Goal: Task Accomplishment & Management: Complete application form

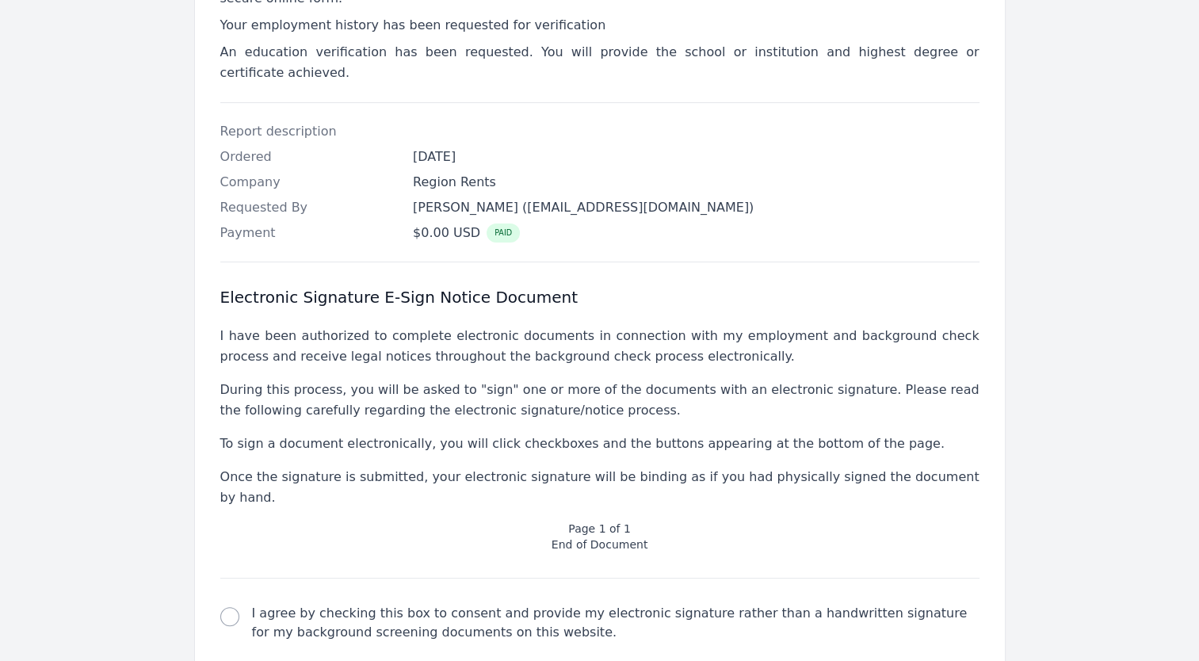
scroll to position [410, 0]
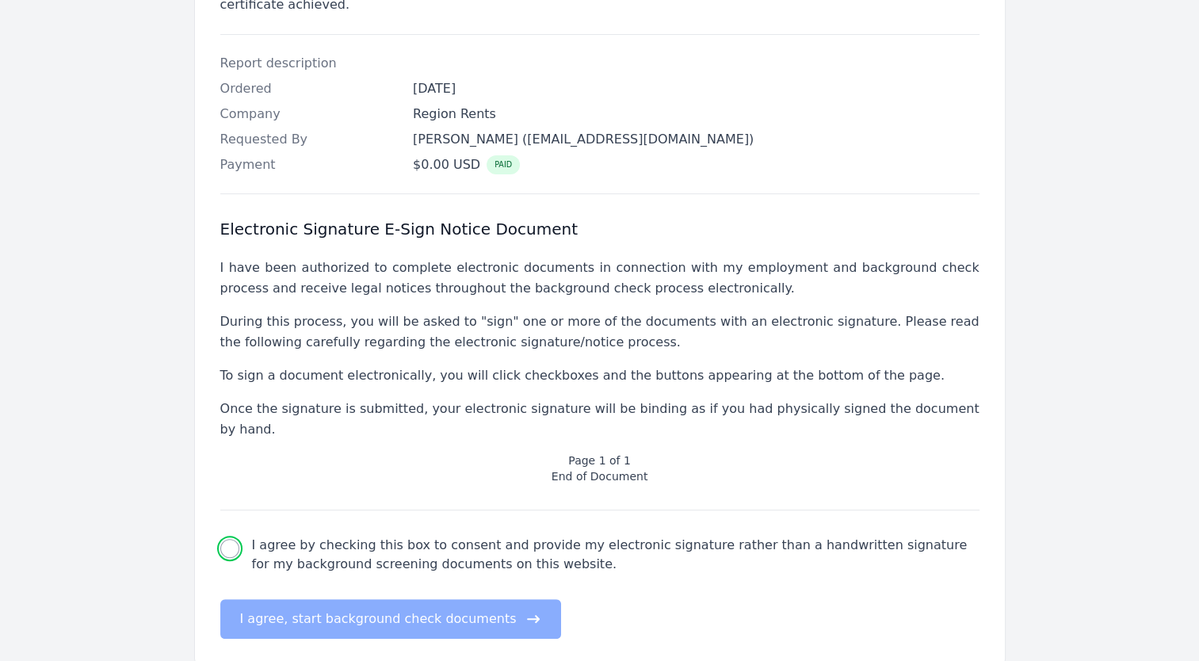
click at [229, 539] on input "I agree by checking this box to consent and provide my electronic signature rat…" at bounding box center [229, 548] width 19 height 19
checkbox input "true"
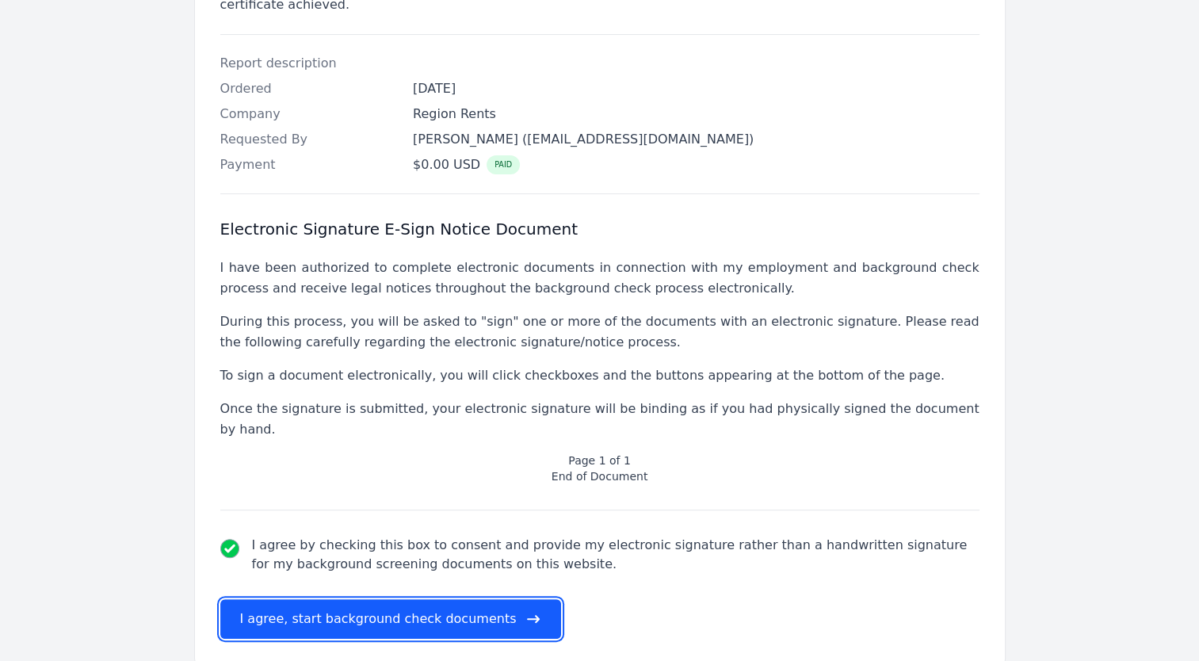
click at [364, 599] on button "I agree, start background check documents" at bounding box center [391, 619] width 342 height 40
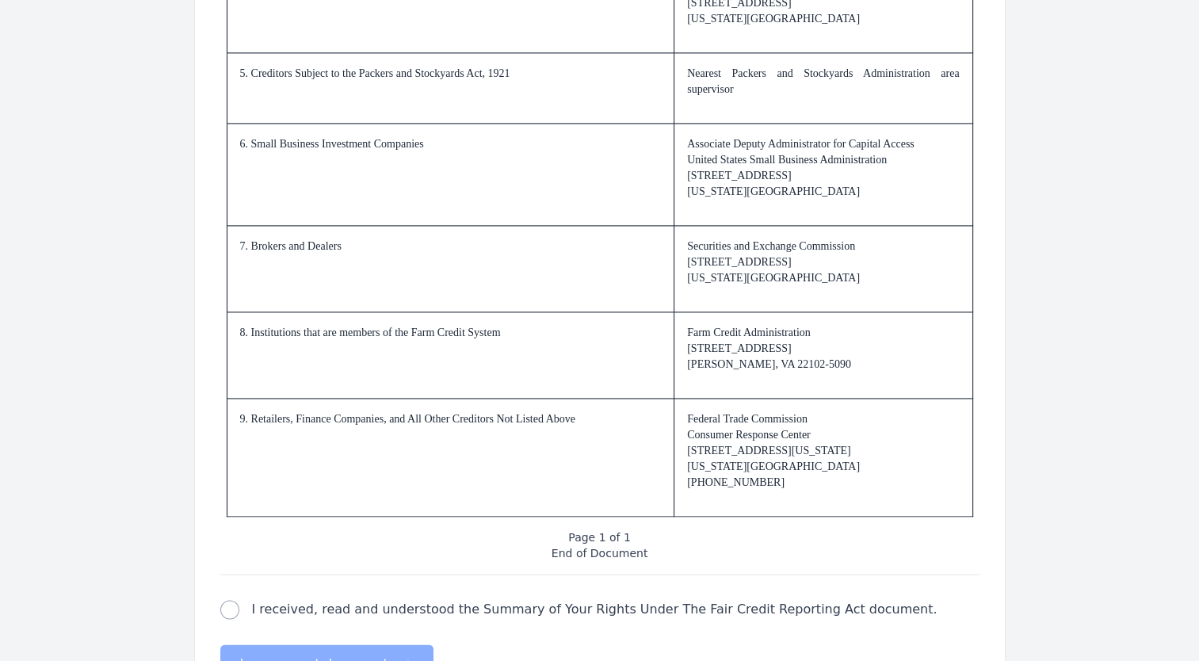
scroll to position [2343, 0]
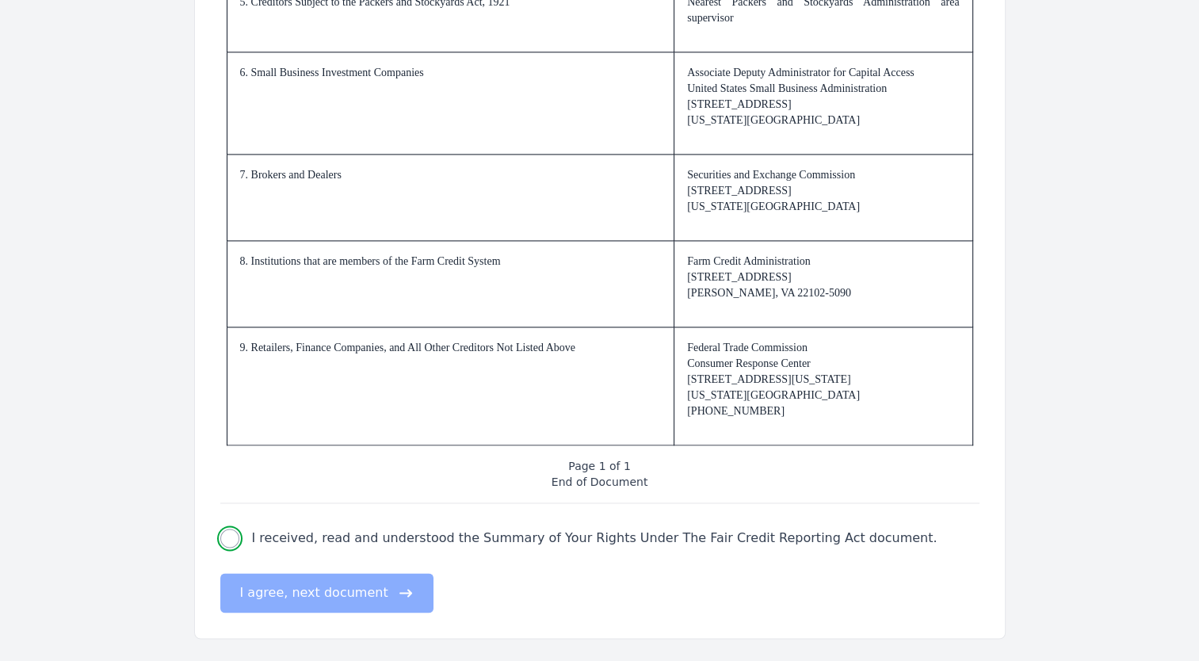
click at [228, 540] on input "I received, read and understood the Summary of Your Rights Under The Fair Credi…" at bounding box center [229, 538] width 19 height 19
checkbox input "true"
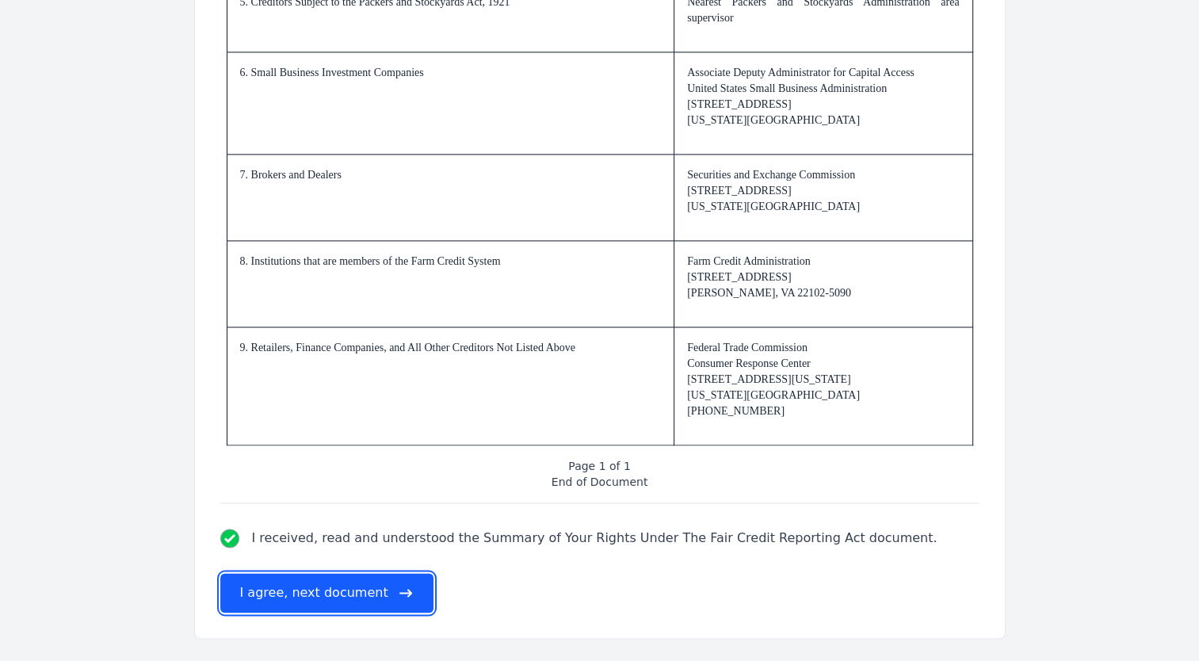
click at [330, 594] on button "I agree, next document" at bounding box center [326, 593] width 213 height 40
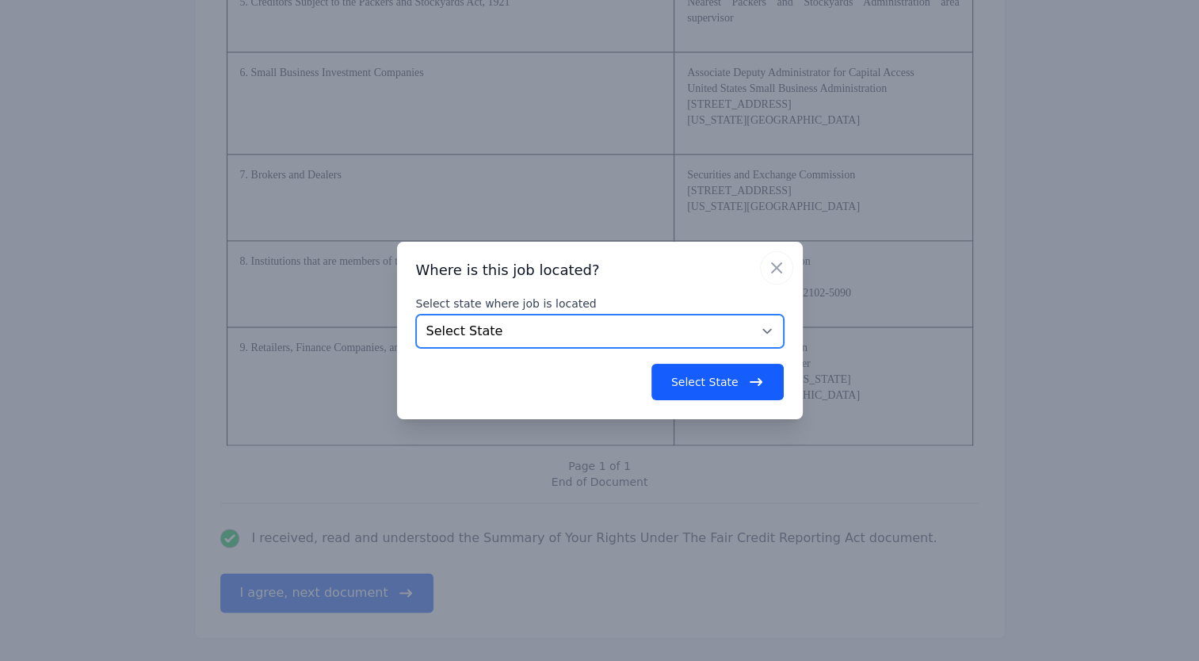
click at [767, 328] on select "Select State [US_STATE] [US_STATE] [US_STATE] [US_STATE] [US_STATE] [US_STATE] …" at bounding box center [600, 331] width 368 height 33
select select "VA"
click at [416, 315] on select "Select State [US_STATE] [US_STATE] [US_STATE] [US_STATE] [US_STATE] [US_STATE] …" at bounding box center [600, 331] width 368 height 33
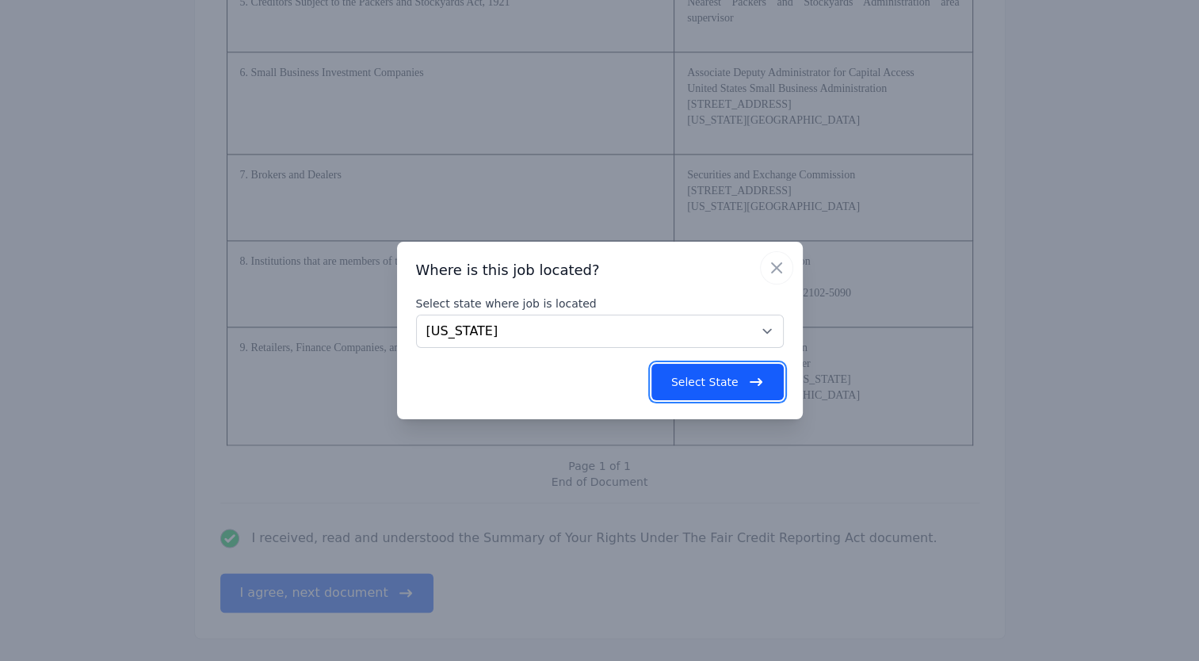
click at [709, 383] on button "Select State" at bounding box center [717, 382] width 132 height 36
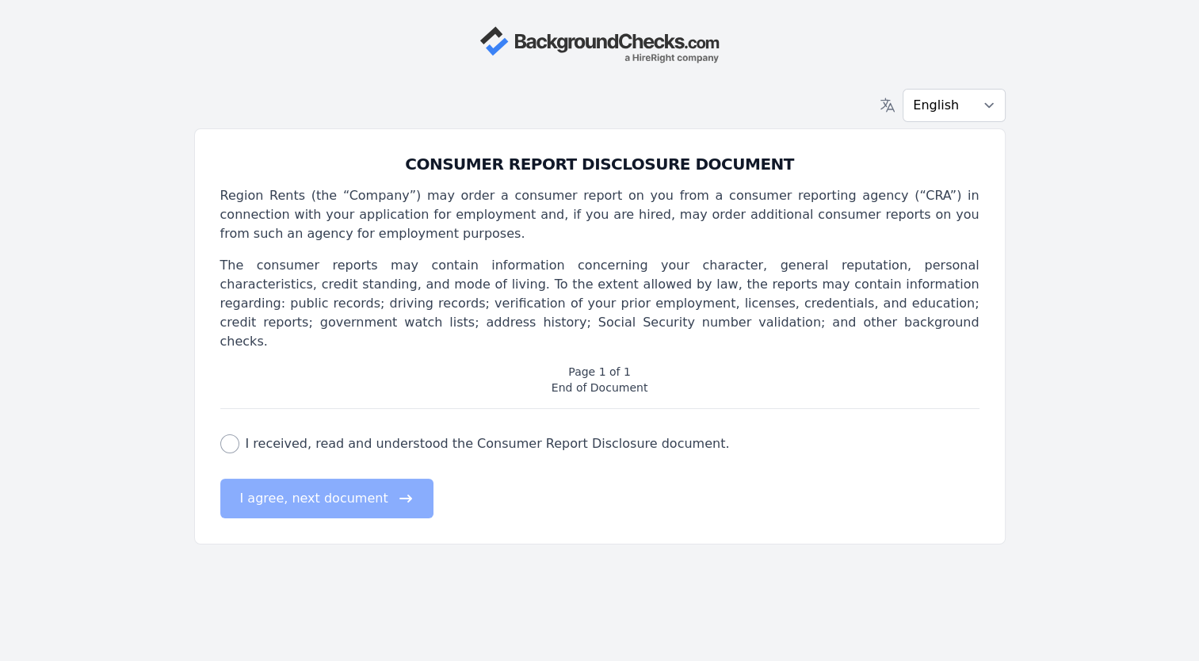
scroll to position [0, 0]
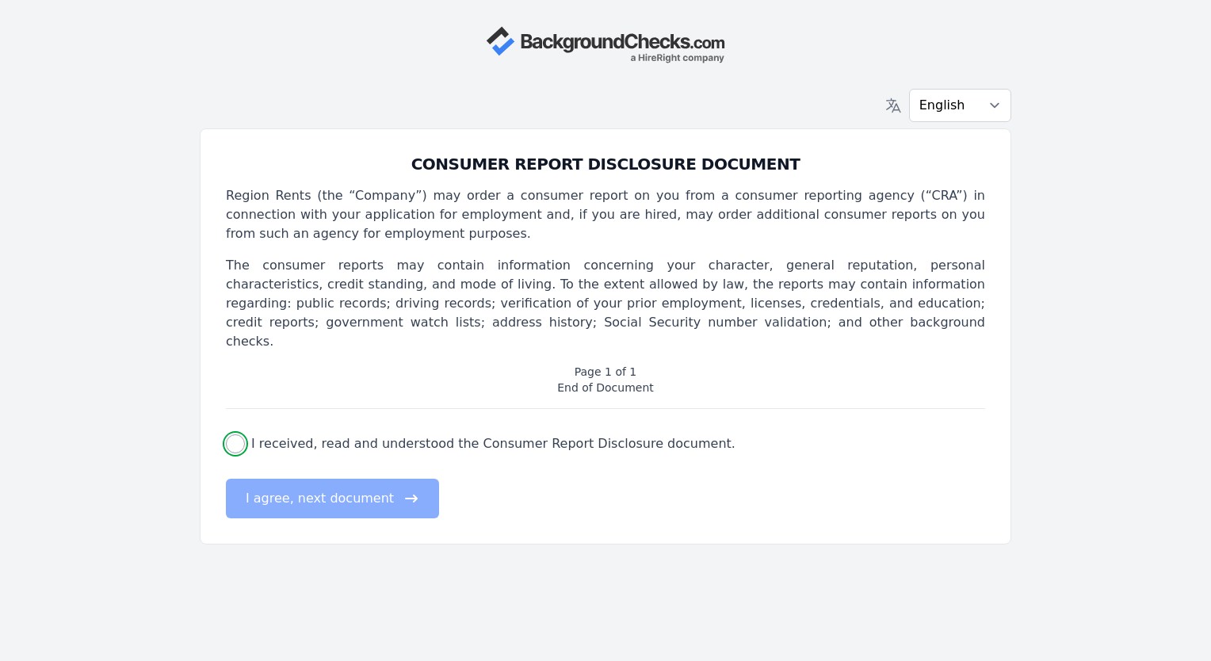
click at [237, 434] on input "I received, read and understood the Consumer Report Disclosure document." at bounding box center [235, 443] width 19 height 19
checkbox input "true"
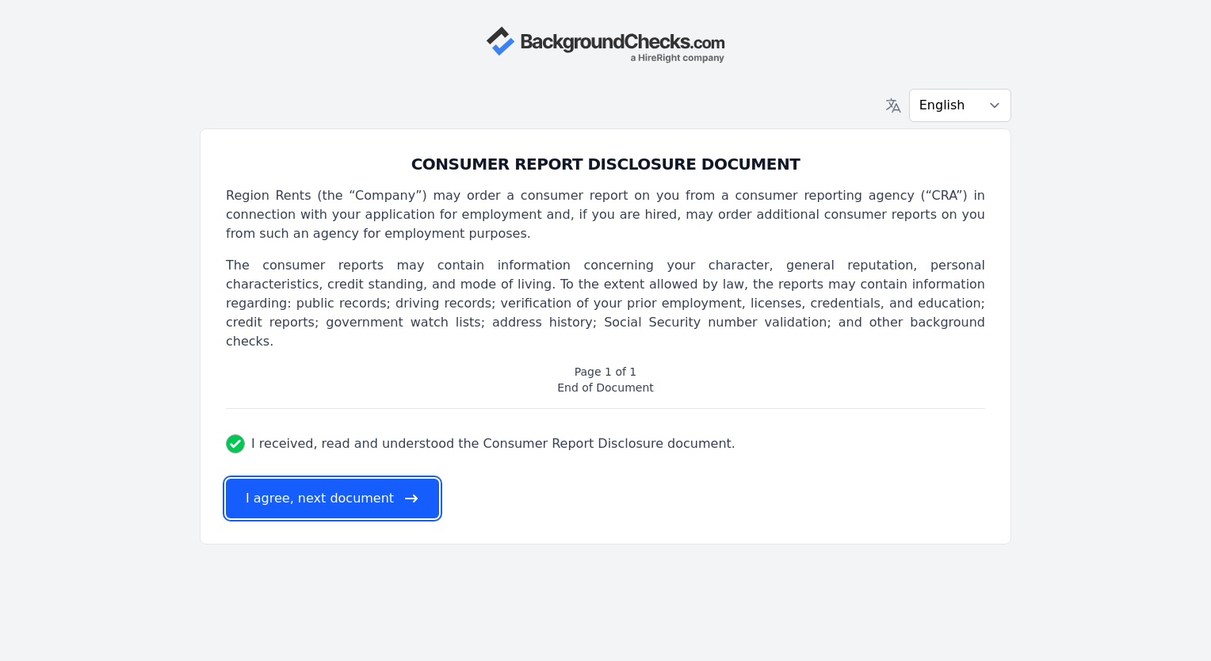
click at [295, 479] on button "I agree, next document" at bounding box center [332, 499] width 213 height 40
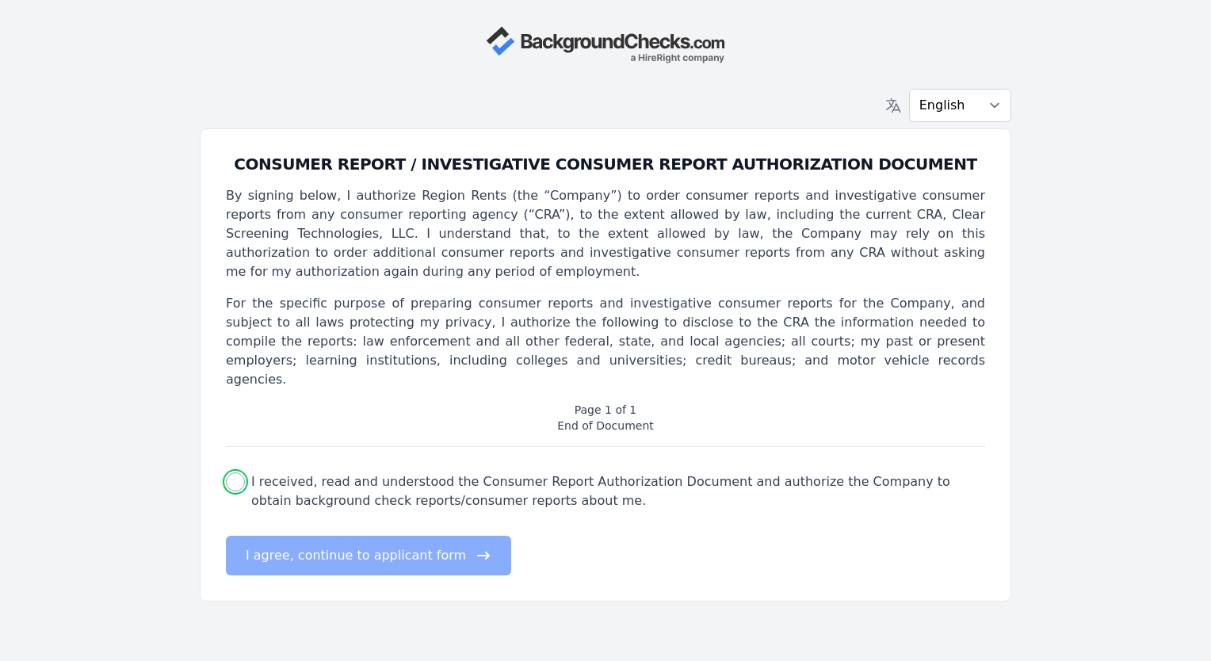
click at [238, 472] on input "I received, read and understood the Consumer Report Authorization Document and …" at bounding box center [235, 481] width 19 height 19
checkbox input "true"
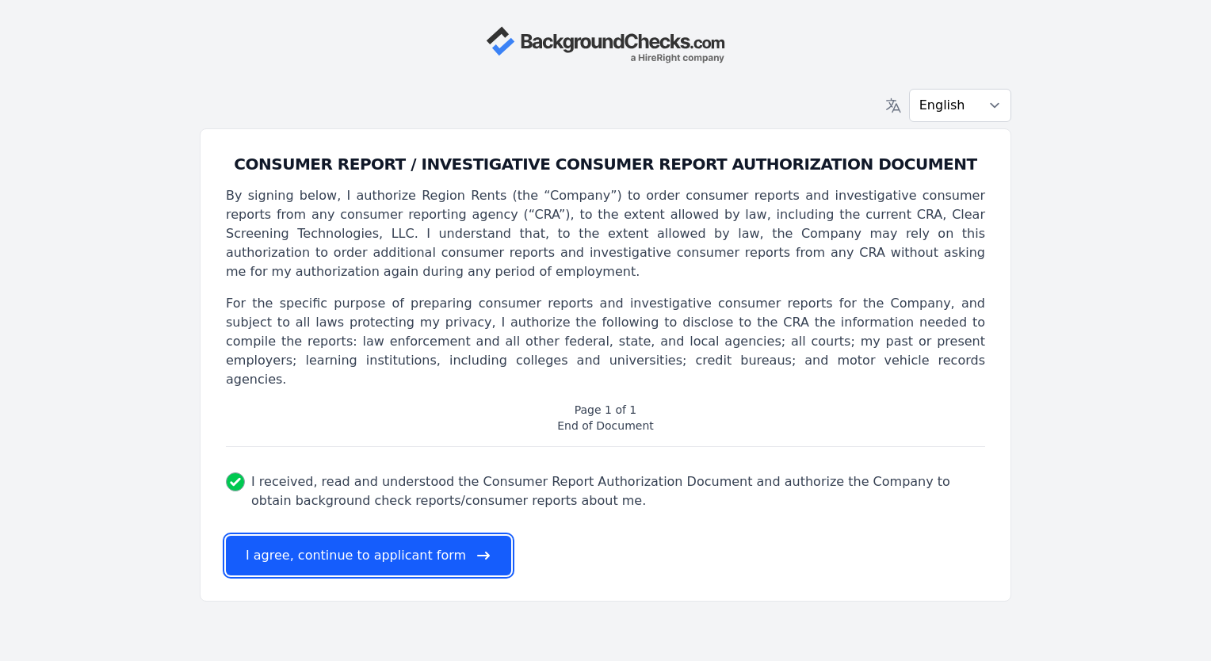
click at [355, 536] on button "I agree, continue to applicant form" at bounding box center [368, 556] width 285 height 40
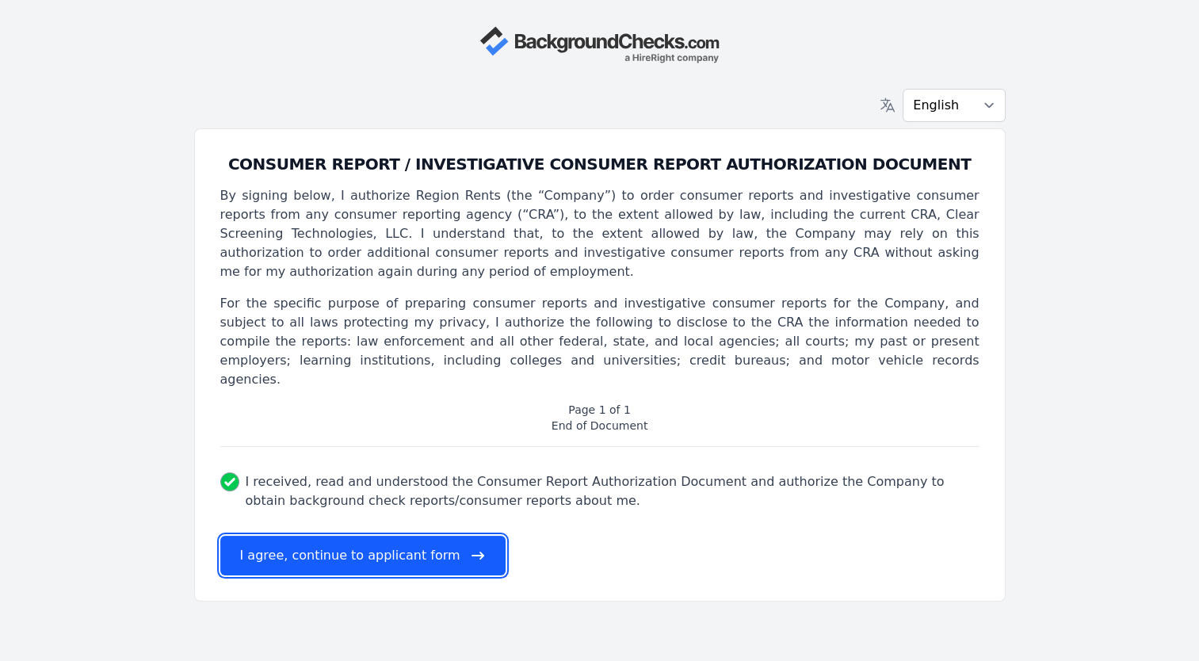
select select
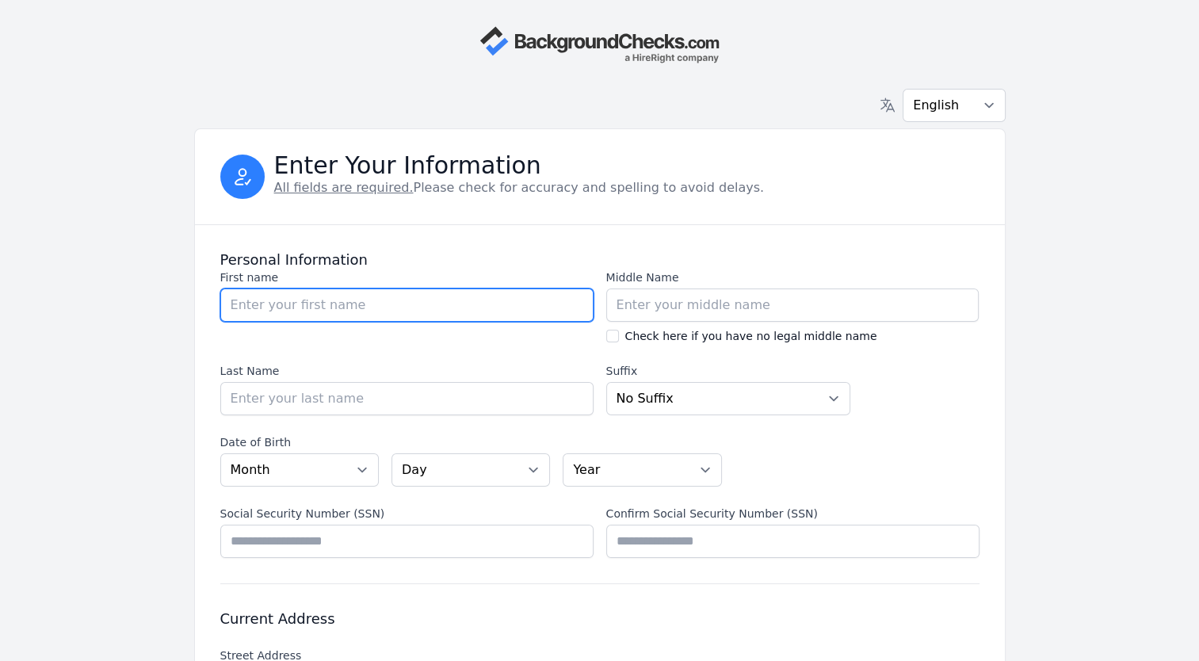
click at [303, 307] on input "First name" at bounding box center [406, 304] width 373 height 33
type input "[PERSON_NAME]"
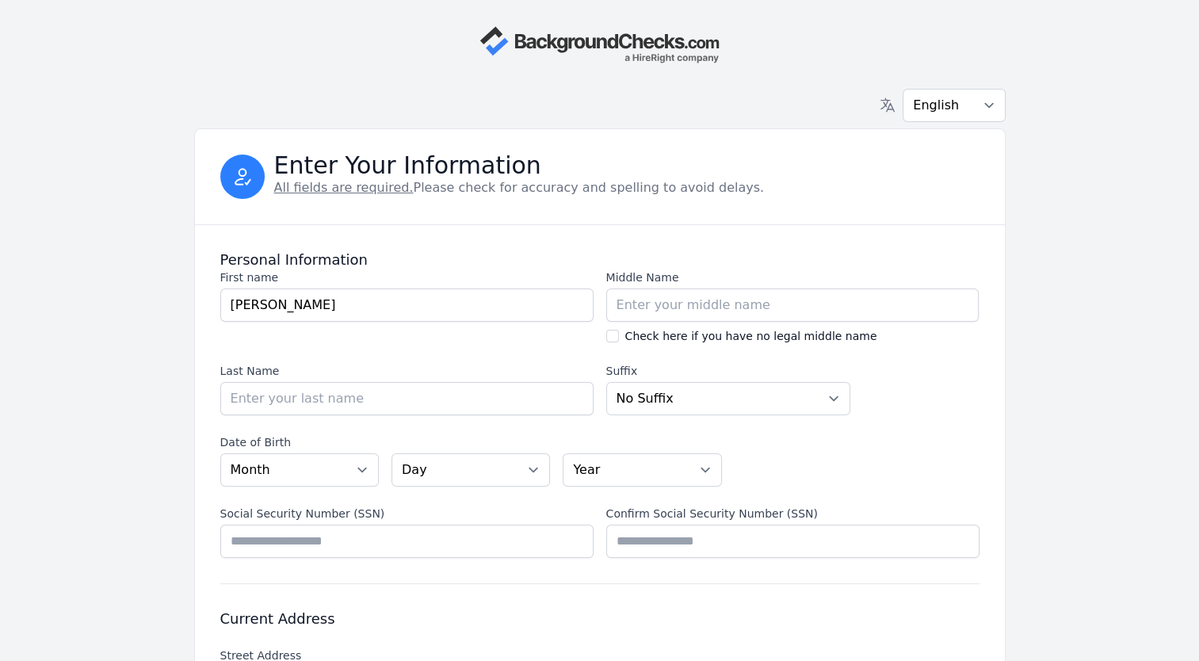
type input "Brody"
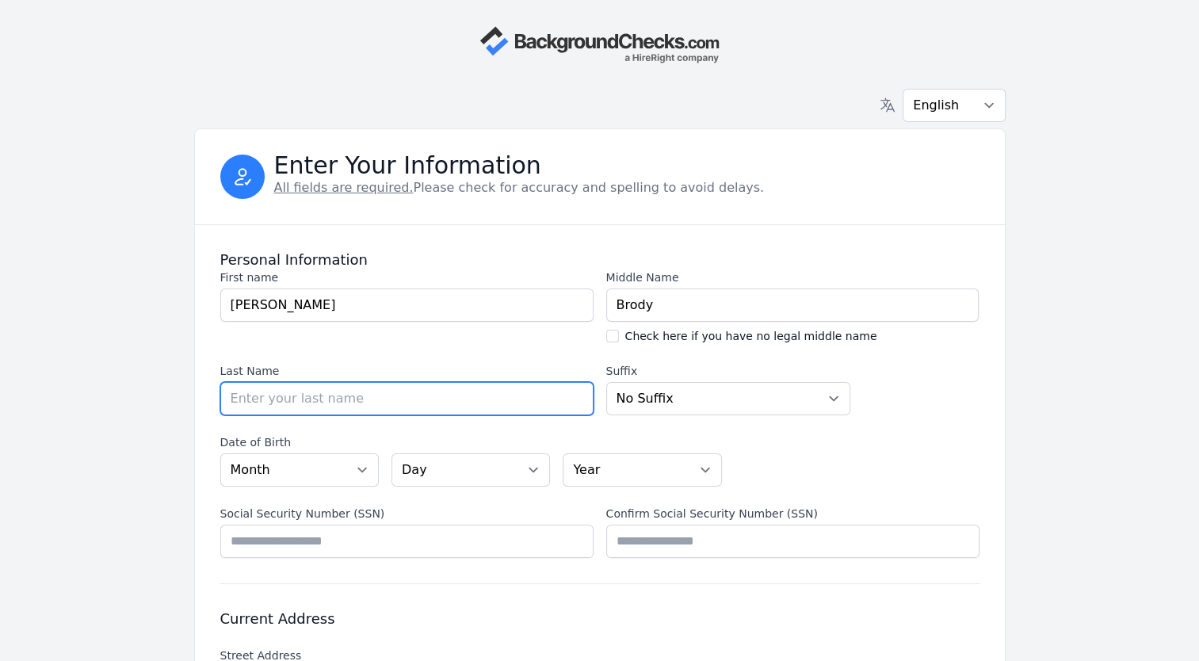
type input "[PERSON_NAME]"
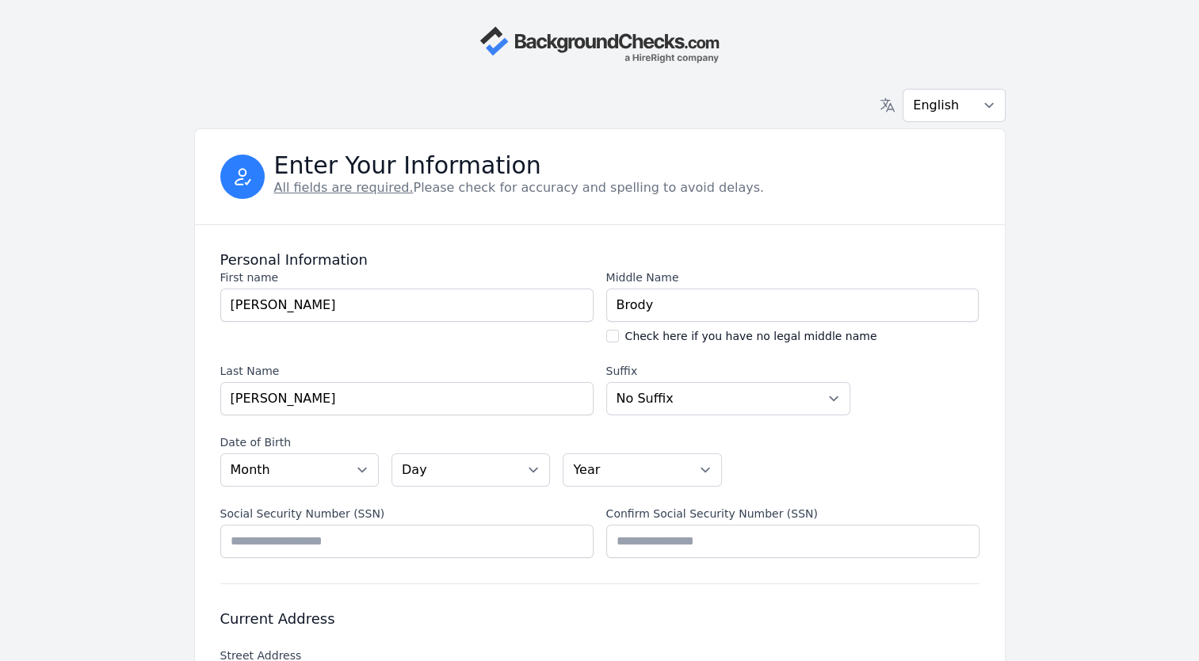
type input "[STREET_ADDRESS]"
type input "[US_STATE][GEOGRAPHIC_DATA]"
select select "NC"
type input "27929"
type input "[GEOGRAPHIC_DATA]"
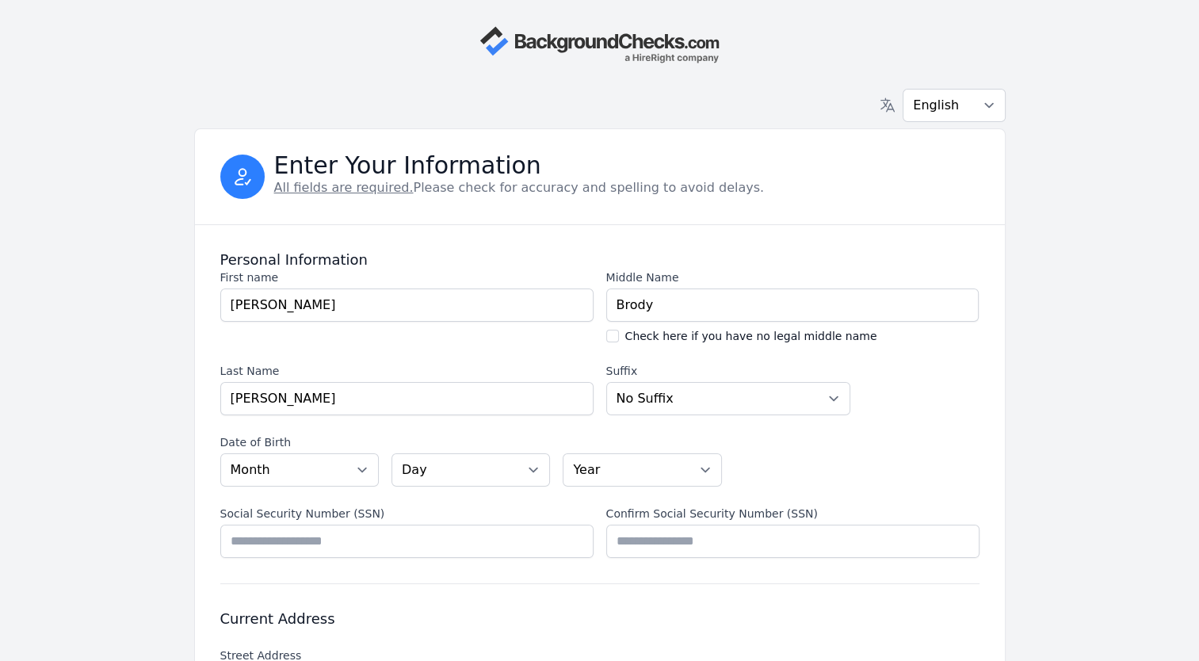
type input "[US_STATE][GEOGRAPHIC_DATA]"
select select "VA"
type input "[PERSON_NAME]"
type input "Brody"
type input "[PERSON_NAME]"
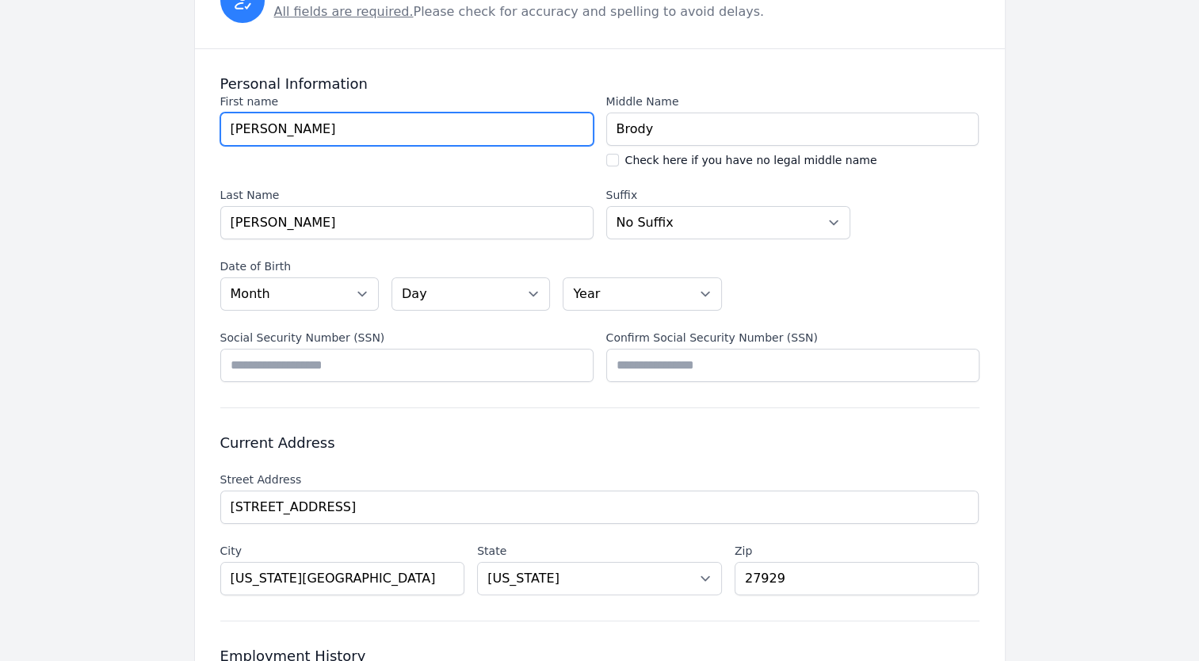
scroll to position [238, 0]
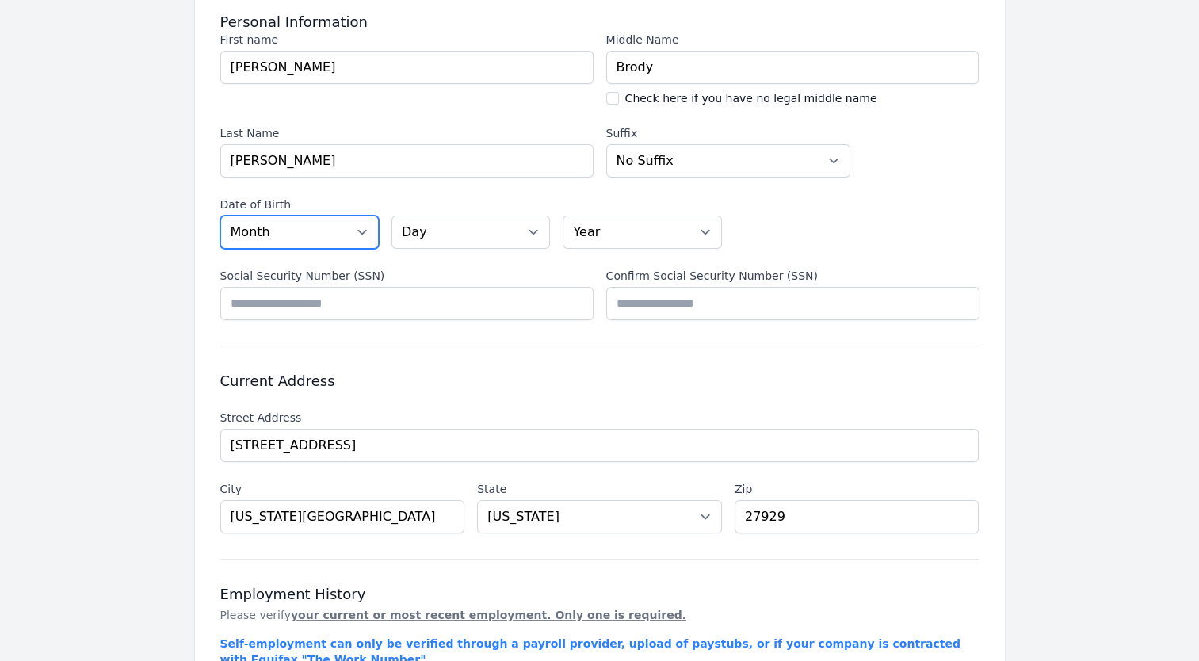
click at [360, 230] on select "Month [DATE] - [DATE] - [DATE] - [DATE] - [DATE] - [DATE] - [DATE] - [DATE] - […" at bounding box center [299, 232] width 159 height 33
select select "02"
click at [220, 216] on select "Month [DATE] - [DATE] - [DATE] - [DATE] - [DATE] - [DATE] - [DATE] - [DATE] - […" at bounding box center [299, 232] width 159 height 33
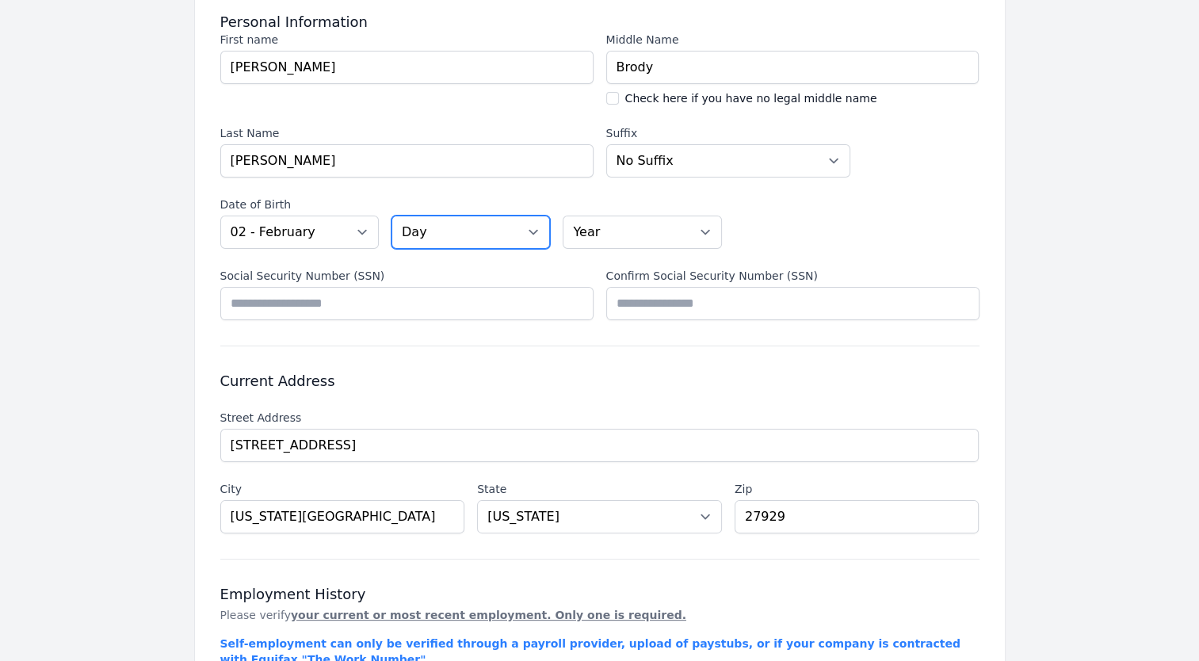
click at [537, 228] on select "Day 01 02 03 04 05 06 07 08 09 10 11 12 13 14 15 16 17 18 19 20 21 22 23 24 25 …" at bounding box center [471, 232] width 159 height 33
select select "08"
click at [392, 216] on select "Day 01 02 03 04 05 06 07 08 09 10 11 12 13 14 15 16 17 18 19 20 21 22 23 24 25 …" at bounding box center [471, 232] width 159 height 33
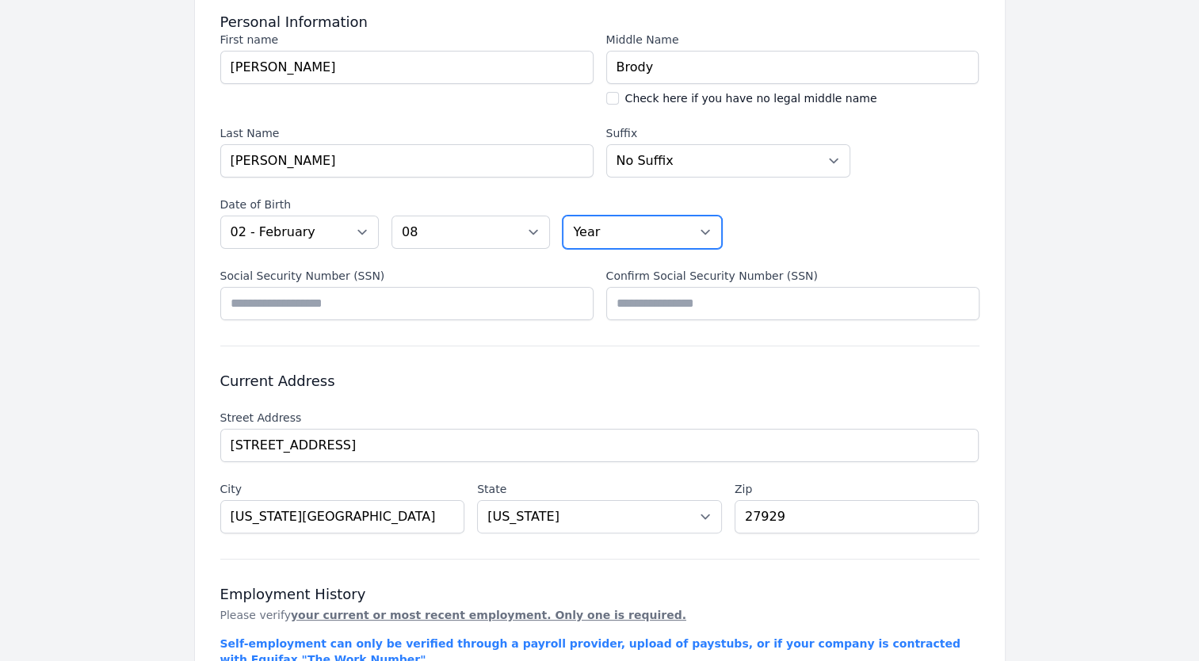
click at [707, 227] on select "Year [DATE] 2006 2005 2004 2003 2002 2001 2000 1999 1998 1997 1996 1995 1994 19…" at bounding box center [642, 232] width 159 height 33
select select "1972"
click at [563, 216] on select "Year [DATE] 2006 2005 2004 2003 2002 2001 2000 1999 1998 1997 1996 1995 1994 19…" at bounding box center [642, 232] width 159 height 33
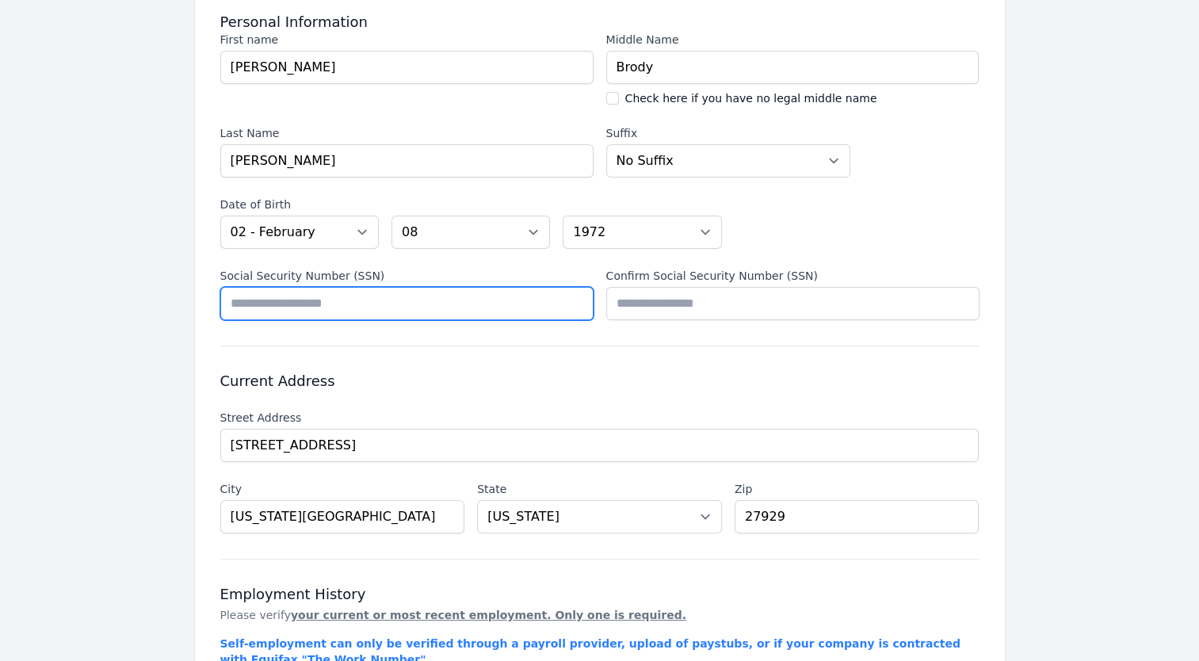
click at [318, 306] on input "Social Security Number (SSN)" at bounding box center [406, 303] width 373 height 33
type input "*********"
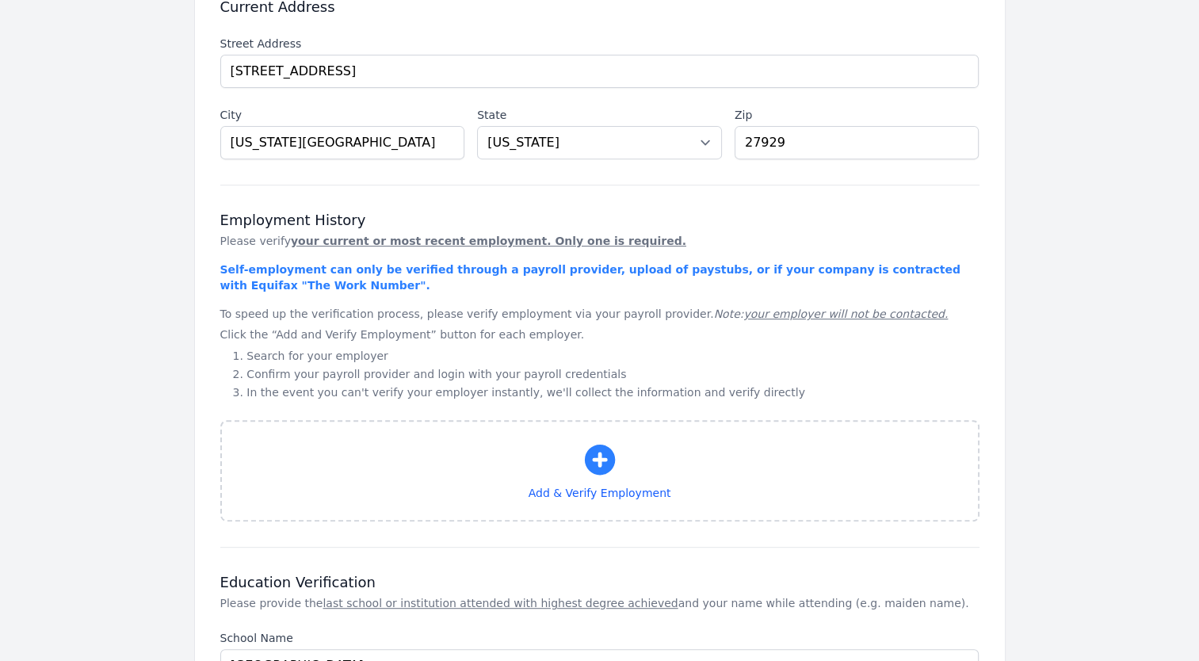
scroll to position [793, 0]
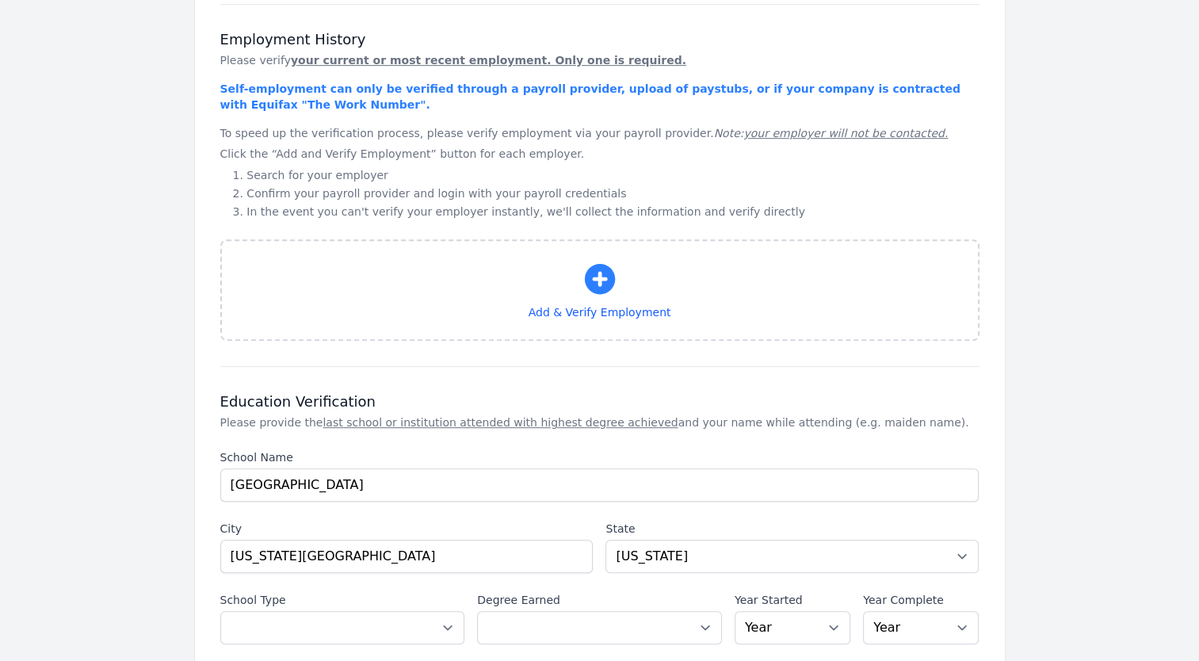
type input "*********"
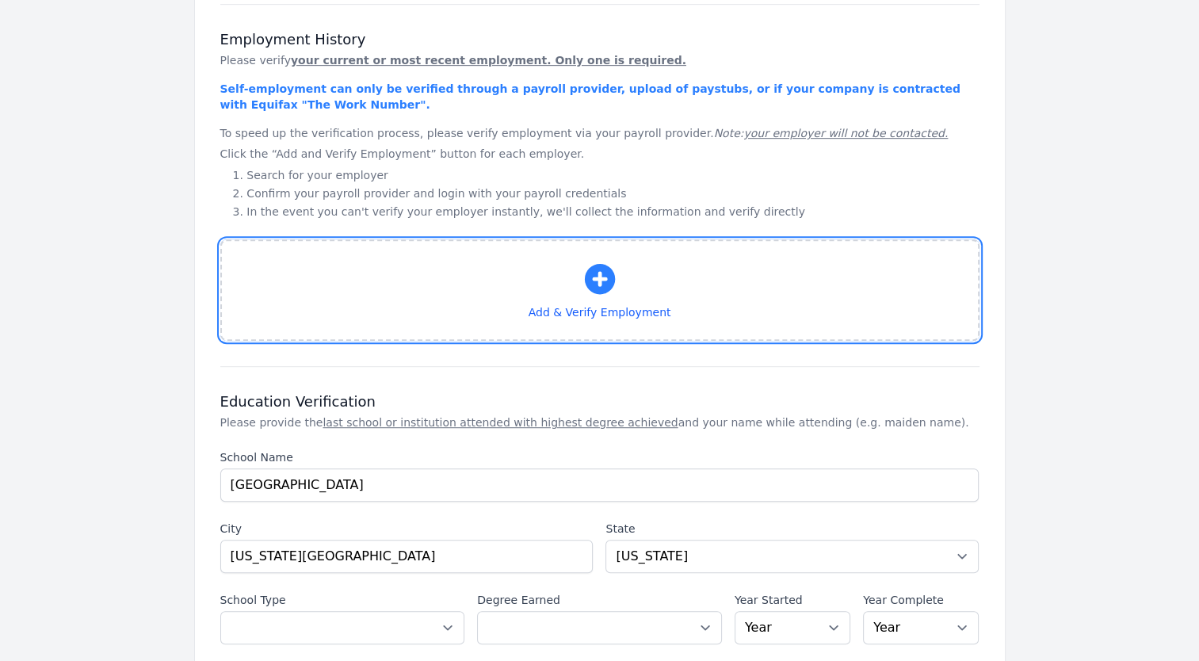
click at [602, 277] on icon "button" at bounding box center [599, 279] width 30 height 30
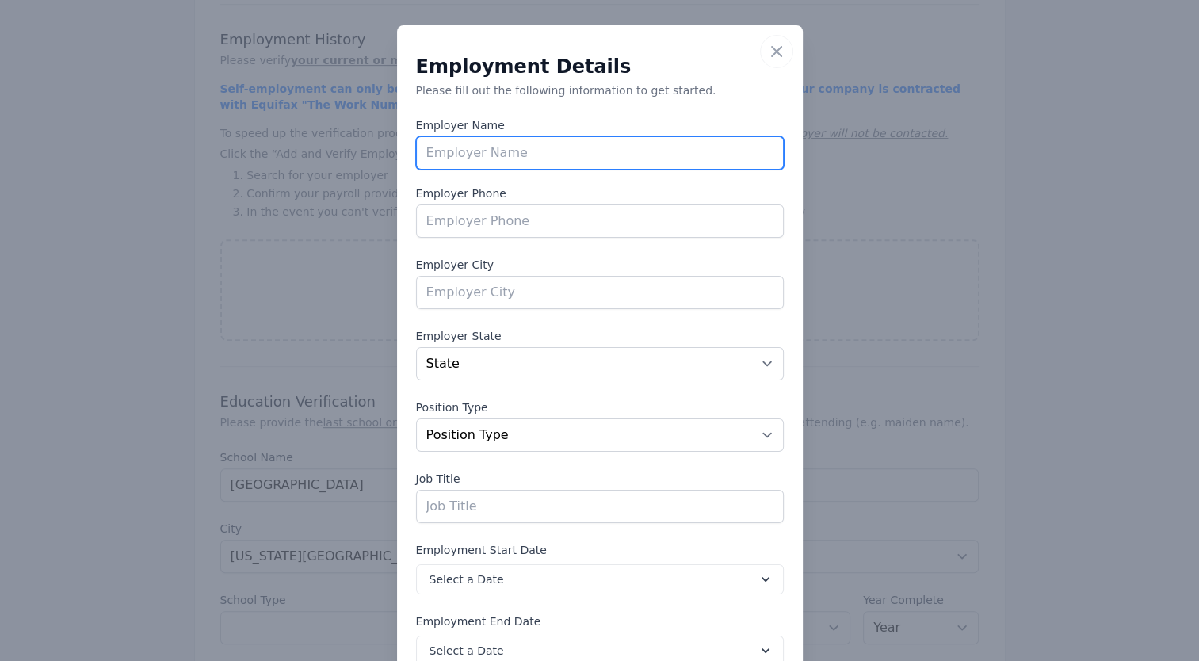
click at [495, 151] on input "text" at bounding box center [600, 152] width 368 height 33
type input "Region Rents"
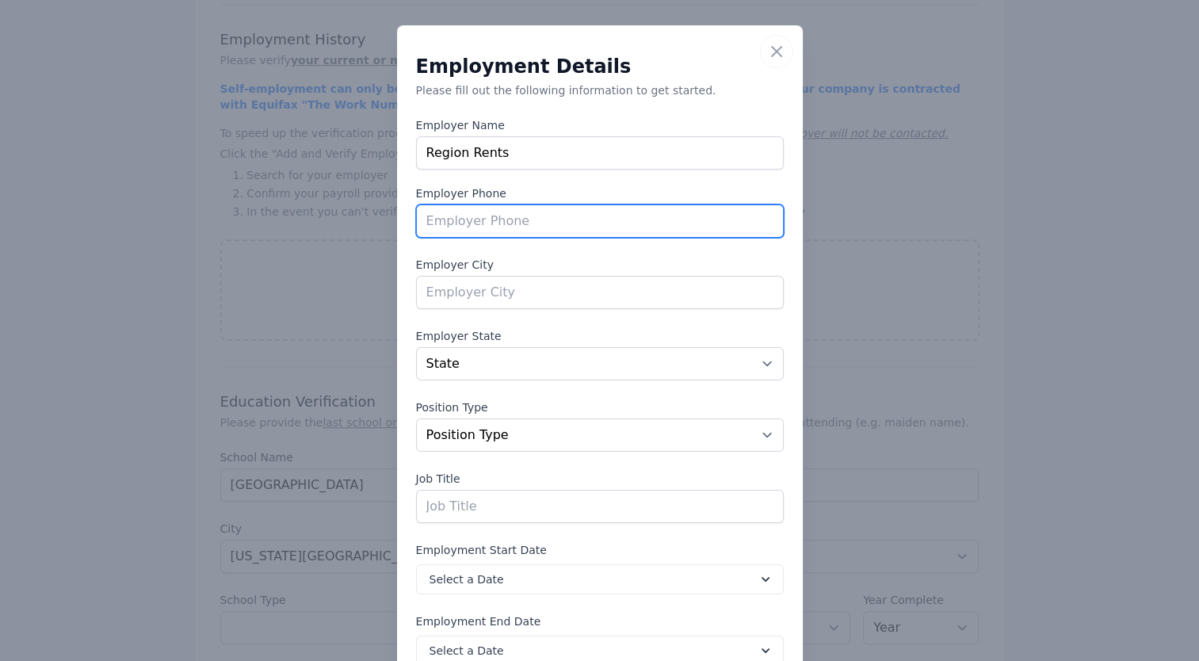
type input "[PHONE_NUMBER]"
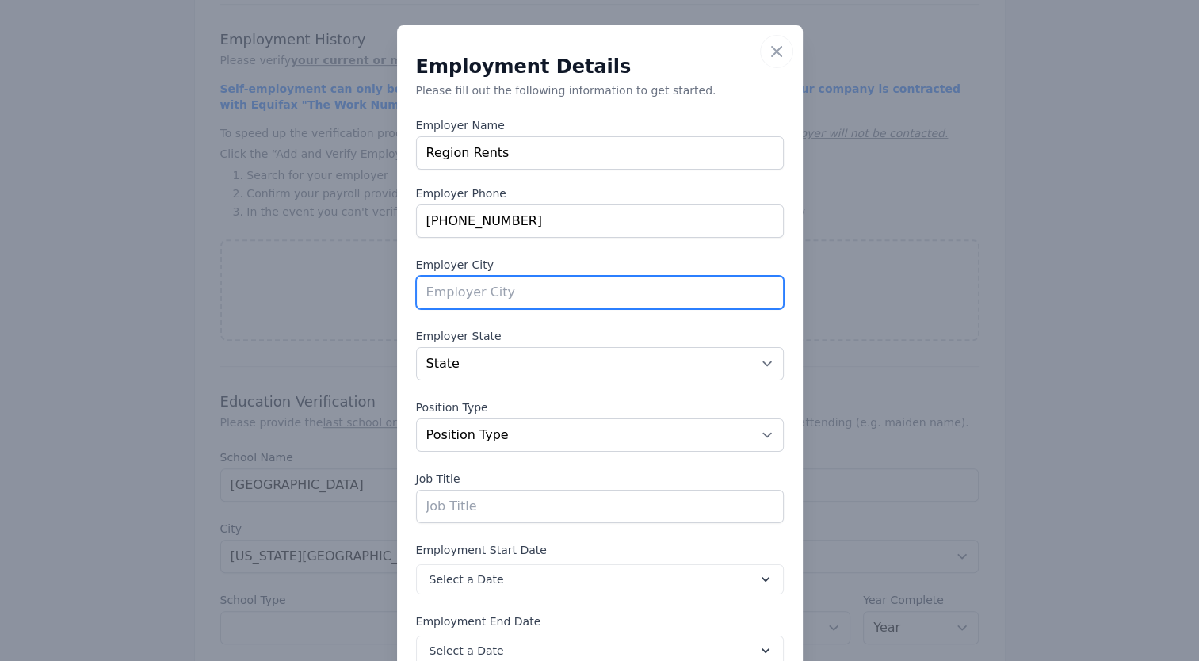
type input "Chesapeake"
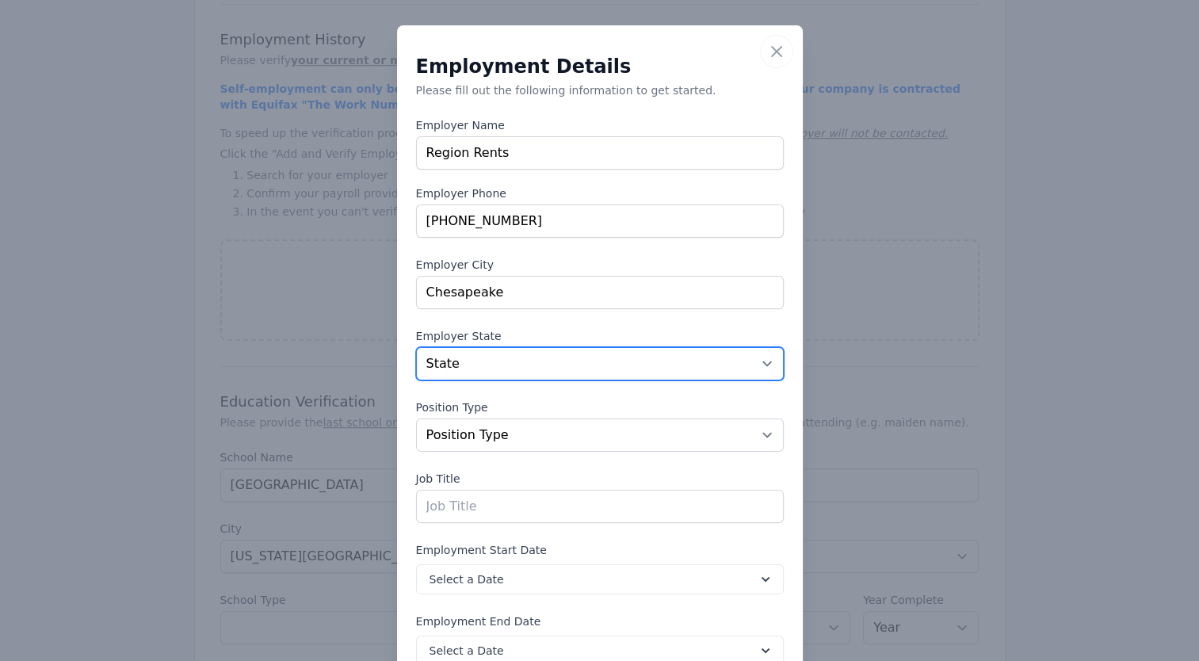
select select "VA"
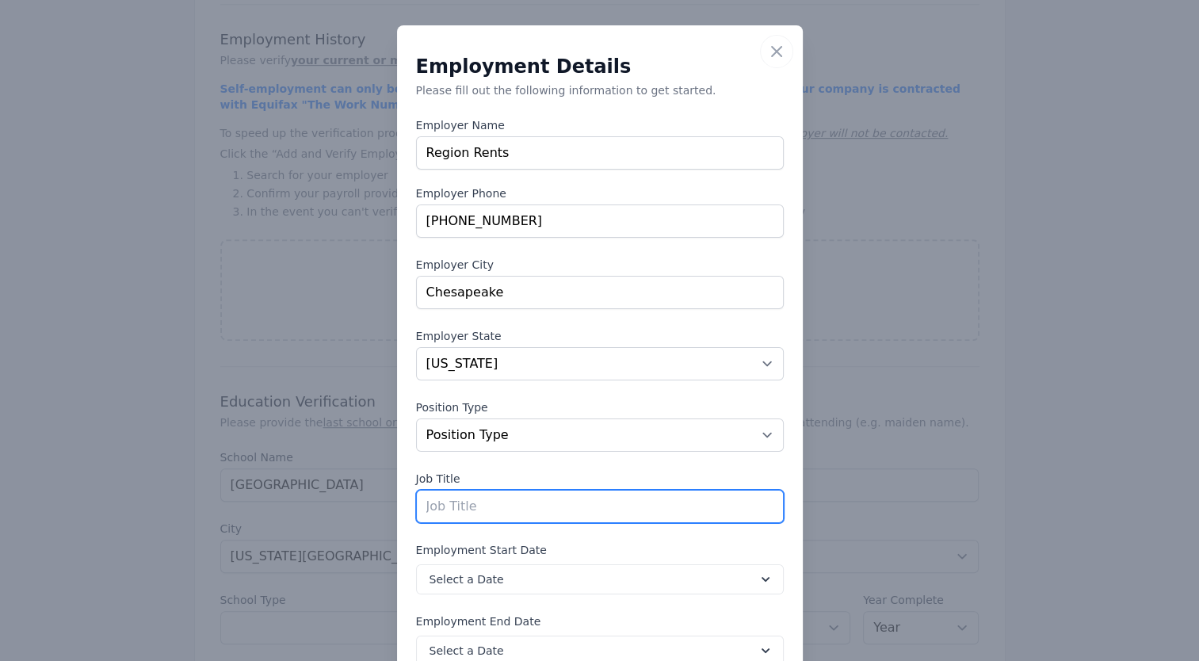
type input "Managing Partner"
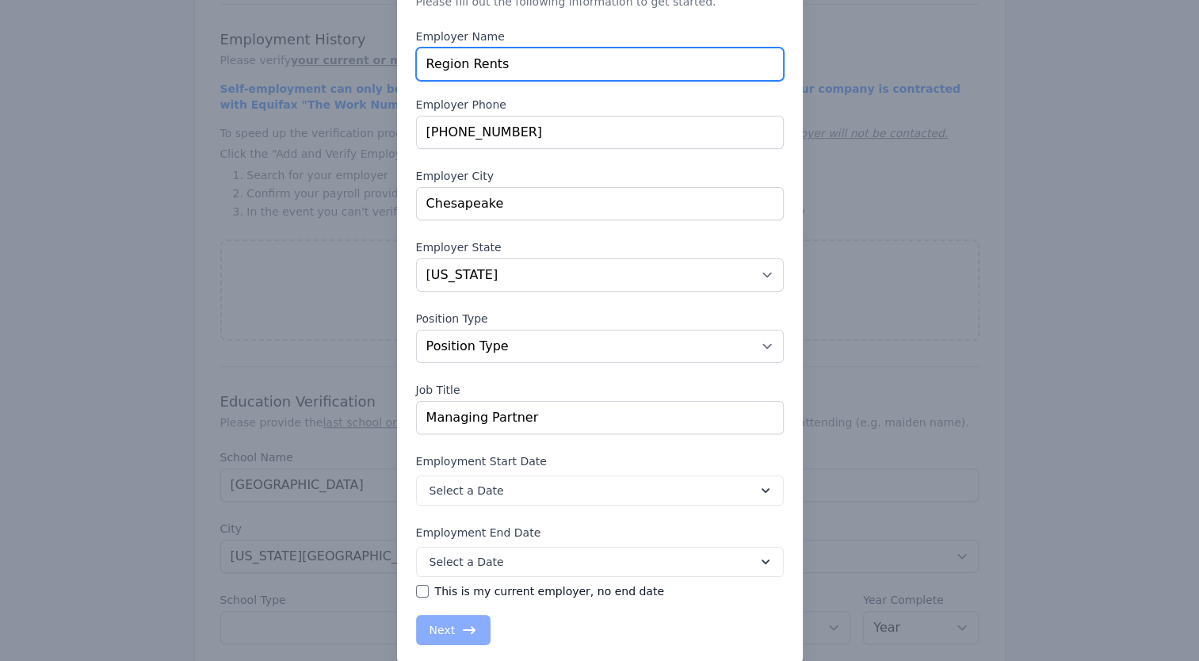
scroll to position [35, 0]
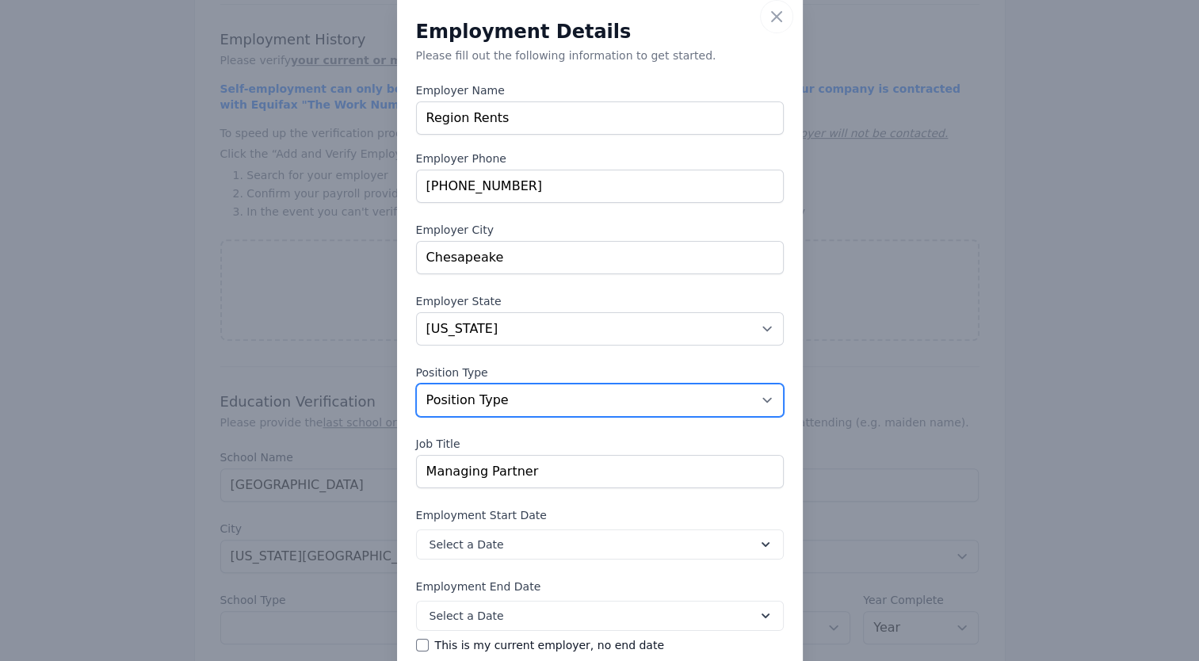
click at [764, 398] on select "Position Type Full Time Part time Self Employed Contract Internship Other" at bounding box center [600, 400] width 368 height 33
select select "fulltime"
click at [416, 384] on select "Position Type Full Time Part time Self Employed Contract Internship Other" at bounding box center [600, 400] width 368 height 33
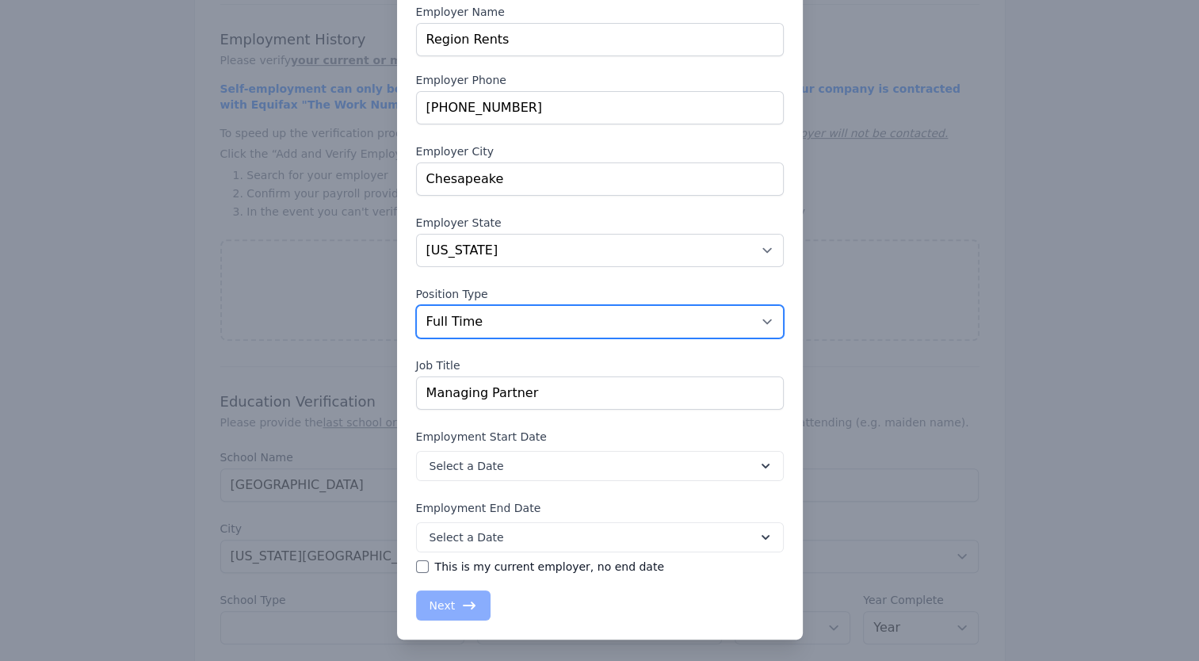
scroll to position [114, 0]
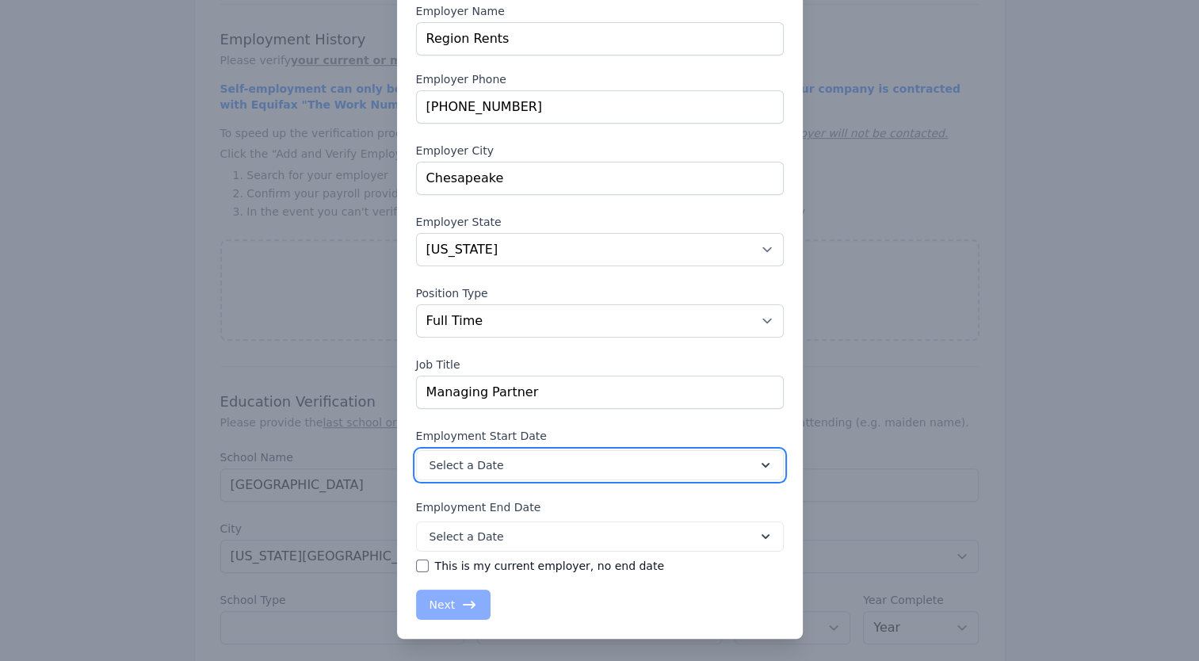
click at [762, 464] on icon at bounding box center [766, 465] width 8 height 5
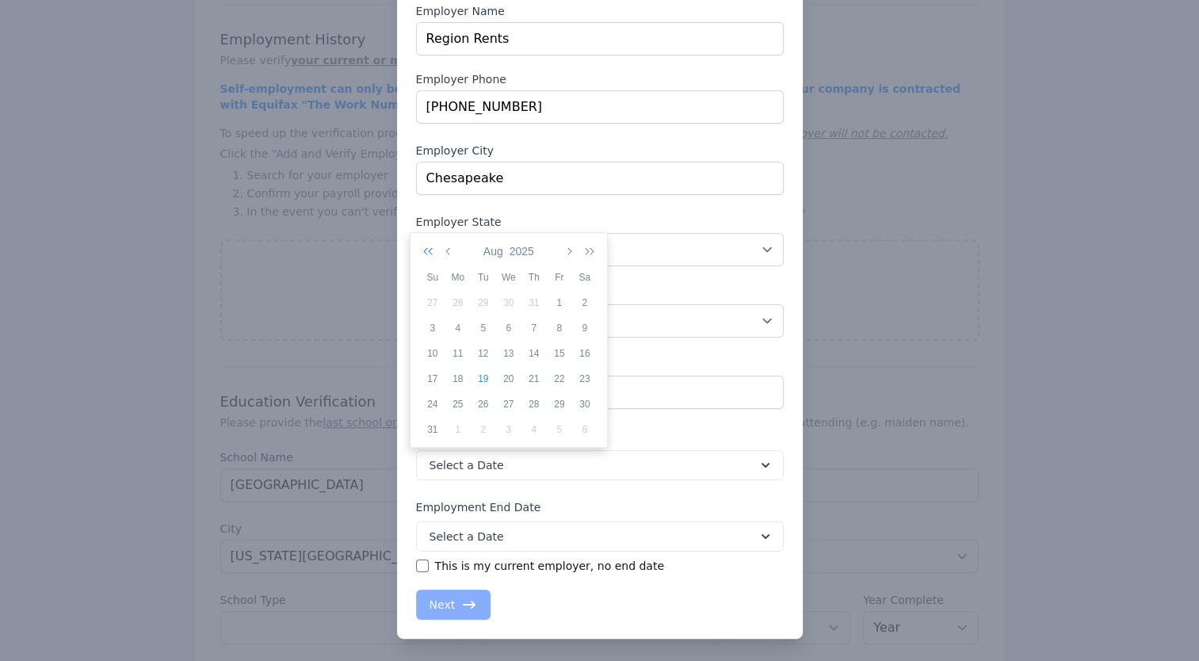
click at [431, 250] on icon "button" at bounding box center [431, 251] width 16 height 13
click at [431, 251] on icon "button" at bounding box center [431, 251] width 16 height 13
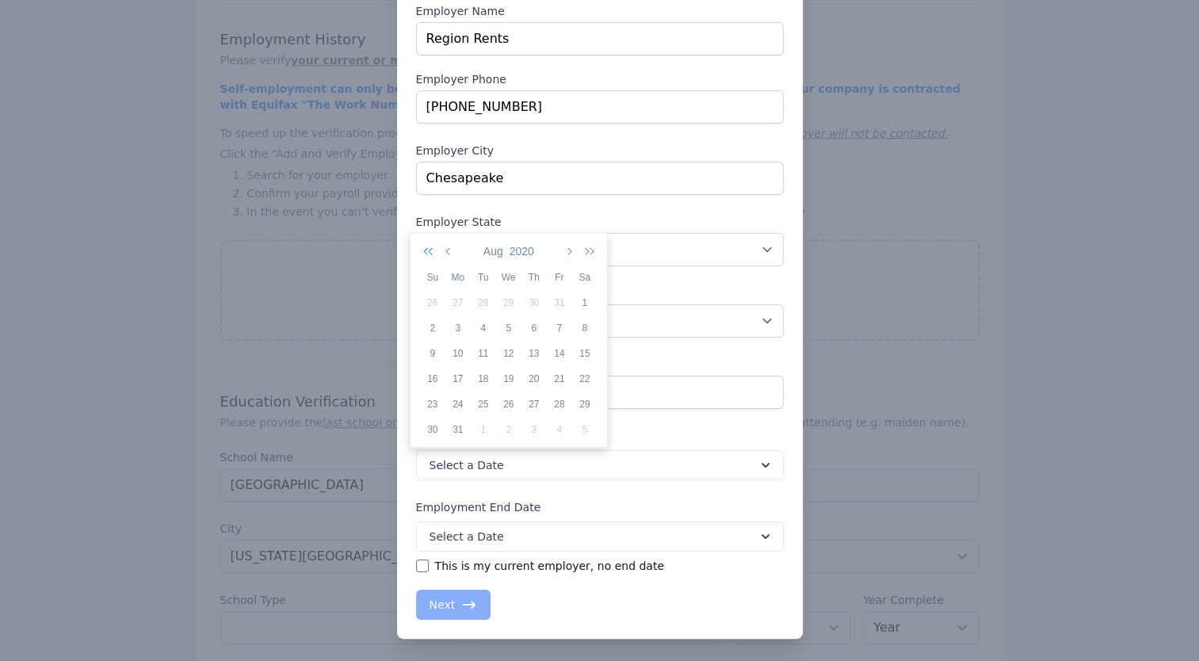
click at [431, 251] on icon "button" at bounding box center [431, 251] width 16 height 13
click at [447, 249] on icon "button" at bounding box center [449, 251] width 8 height 13
click at [447, 248] on icon "button" at bounding box center [449, 251] width 8 height 13
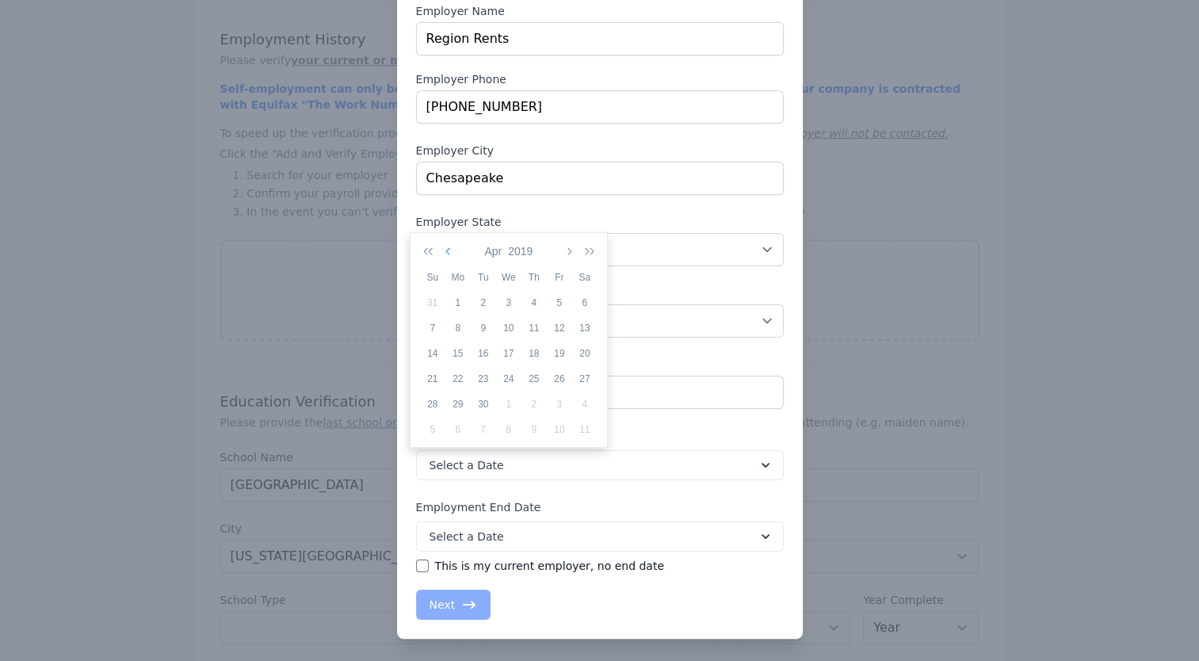
click at [447, 248] on icon "button" at bounding box center [449, 251] width 8 height 13
click at [567, 247] on icon "button" at bounding box center [568, 251] width 8 height 13
click at [484, 303] on div "2" at bounding box center [483, 303] width 25 height 14
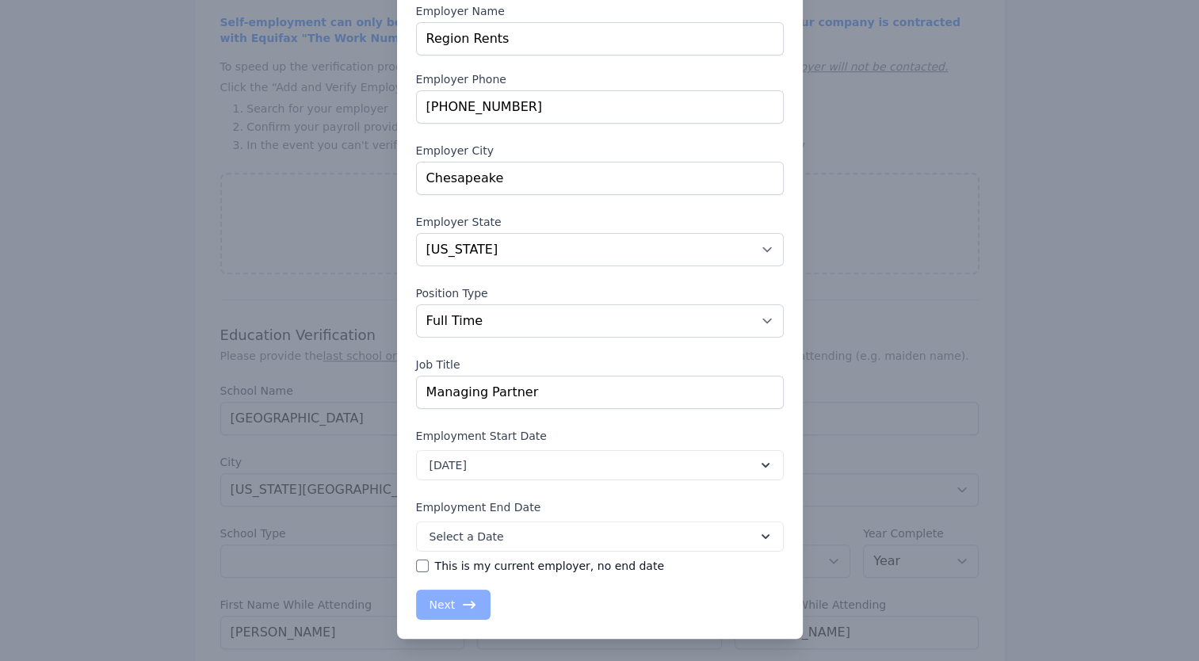
scroll to position [1063, 0]
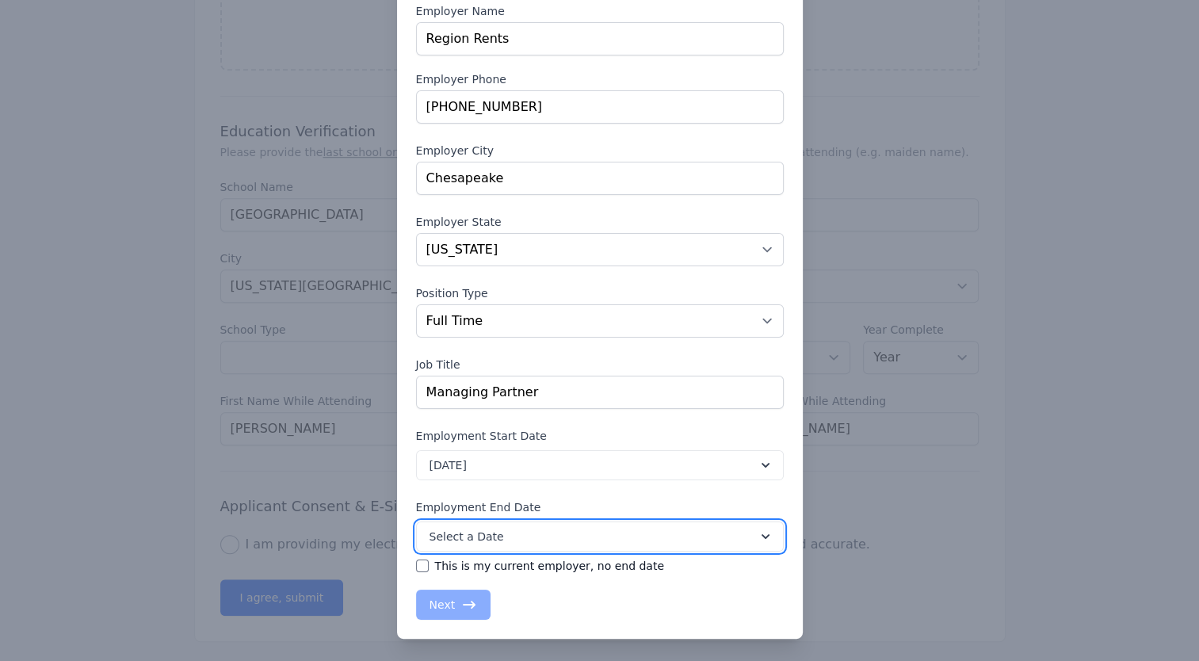
click at [762, 535] on icon at bounding box center [766, 536] width 8 height 5
click at [419, 563] on input "This is my current employer, no end date" at bounding box center [422, 566] width 13 height 13
checkbox input "true"
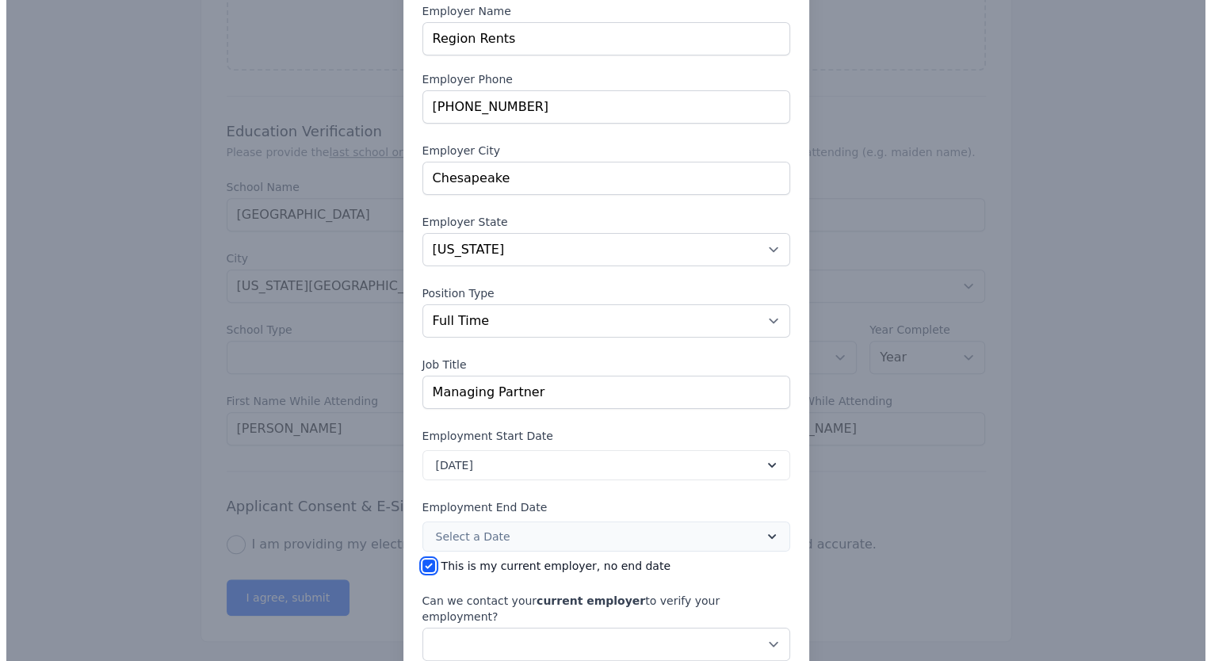
scroll to position [185, 0]
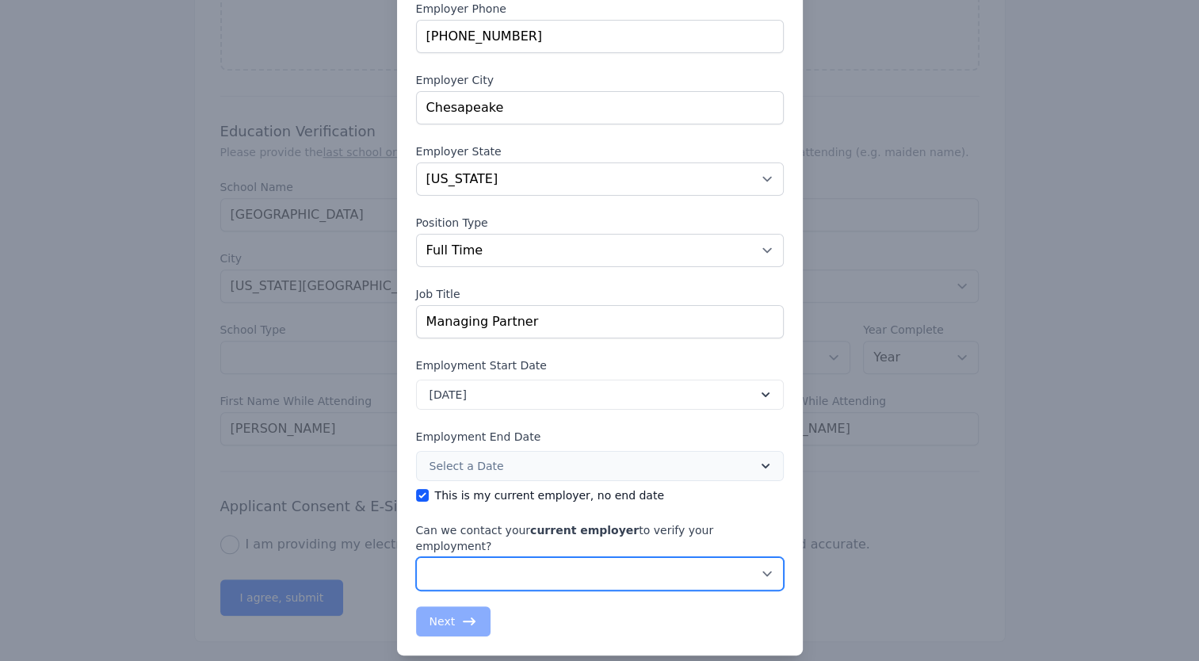
click at [762, 557] on select "No, do not contact my current employer Yes, you may contact my current employer" at bounding box center [600, 573] width 368 height 33
select select "false"
click at [416, 557] on select "No, do not contact my current employer Yes, you may contact my current employer" at bounding box center [600, 573] width 368 height 33
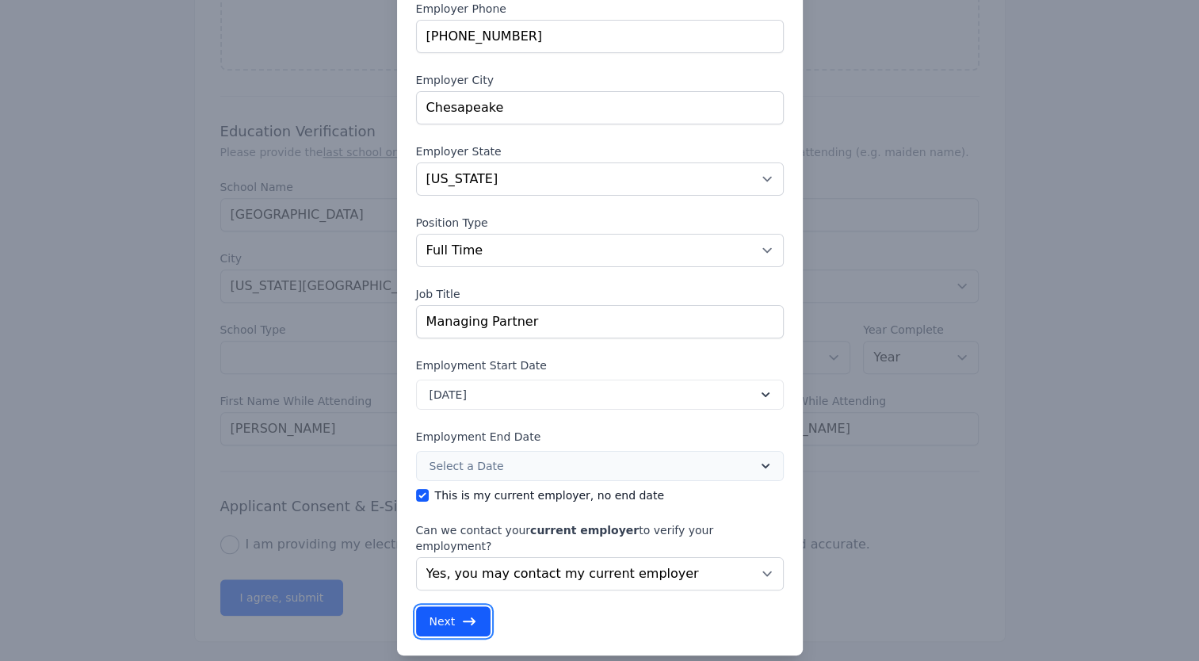
click at [461, 613] on icon "button" at bounding box center [469, 621] width 16 height 16
